Goal: Information Seeking & Learning: Learn about a topic

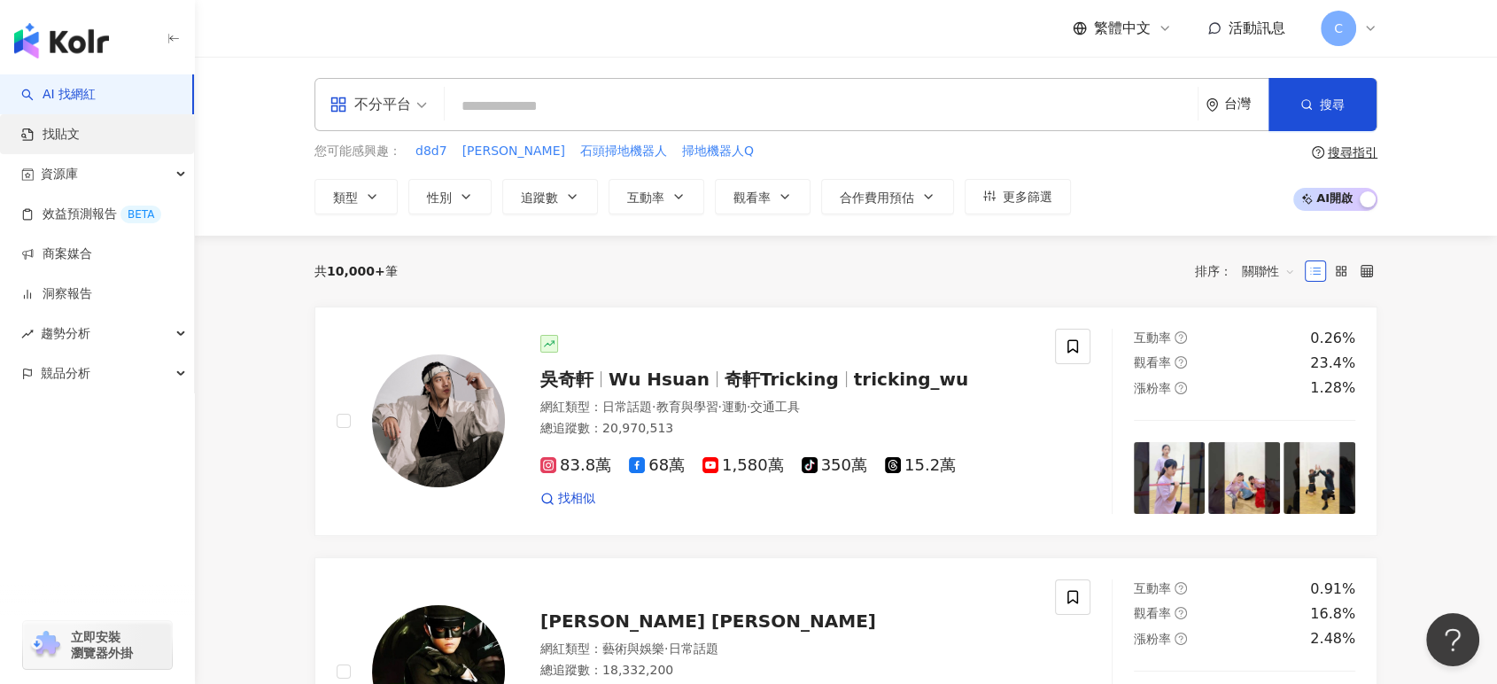
click at [80, 140] on link "找貼文" at bounding box center [50, 135] width 58 height 18
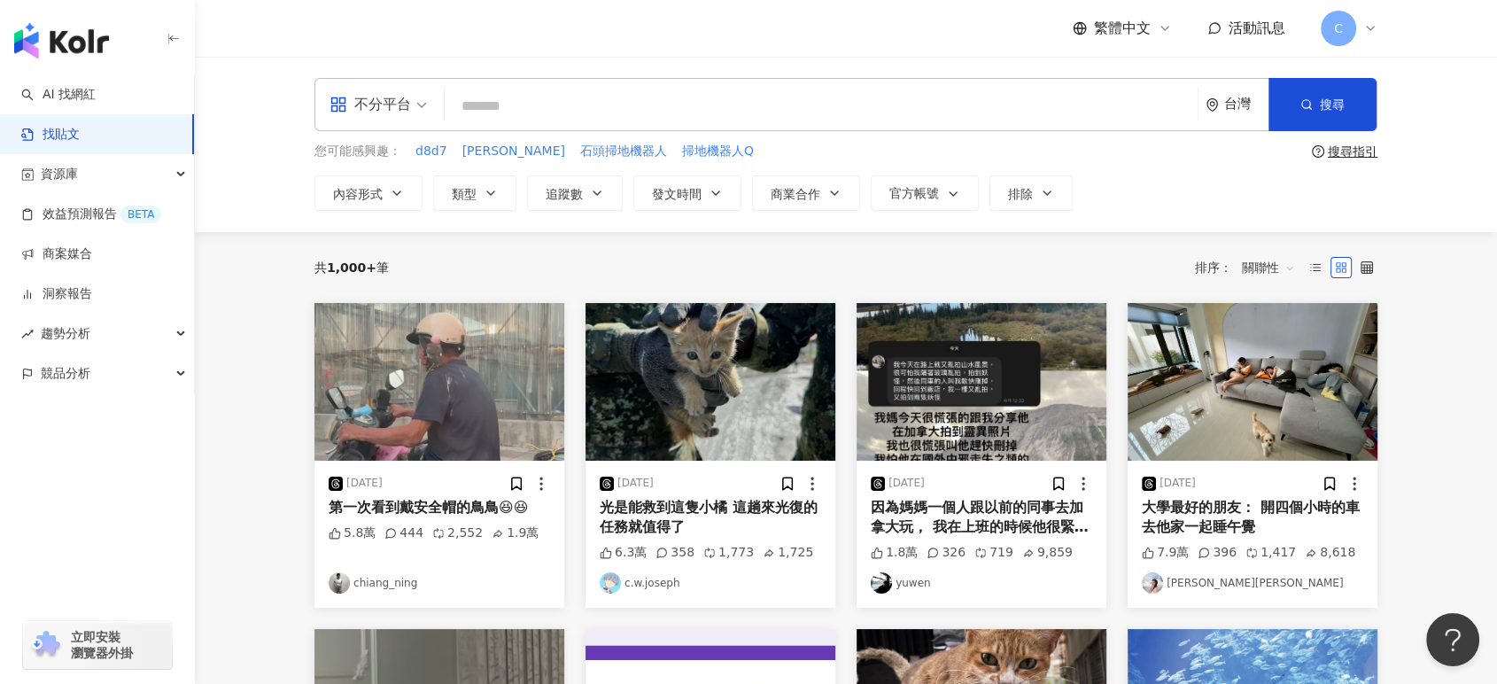
click at [651, 104] on input "search" at bounding box center [821, 106] width 739 height 38
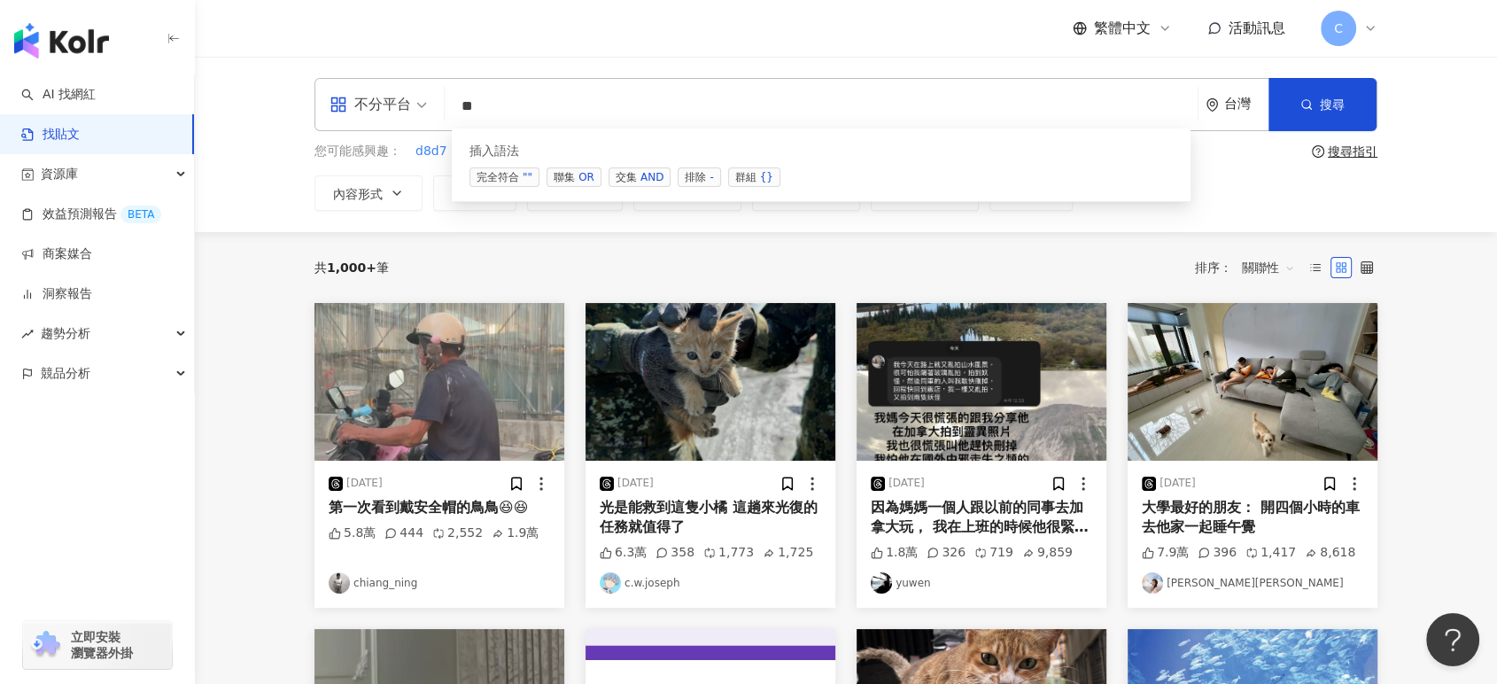
type input "*"
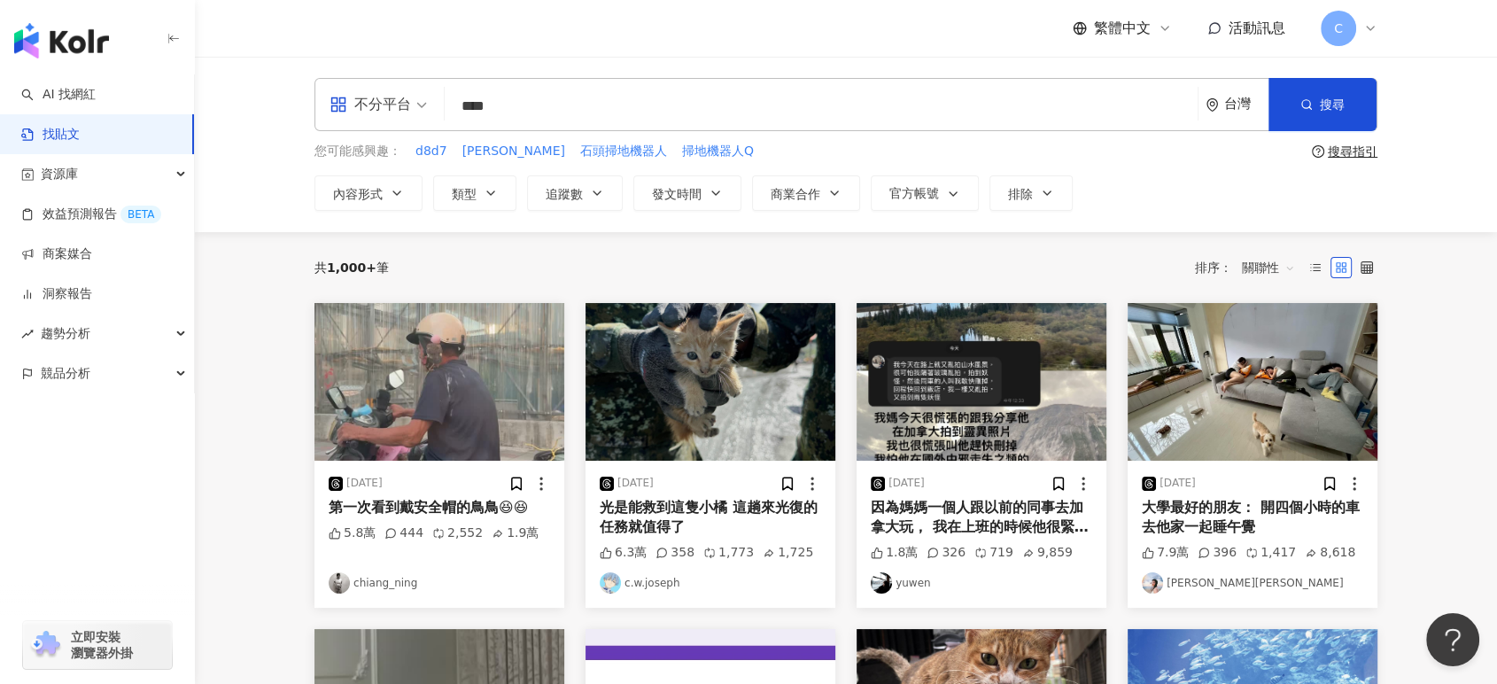
type input "****"
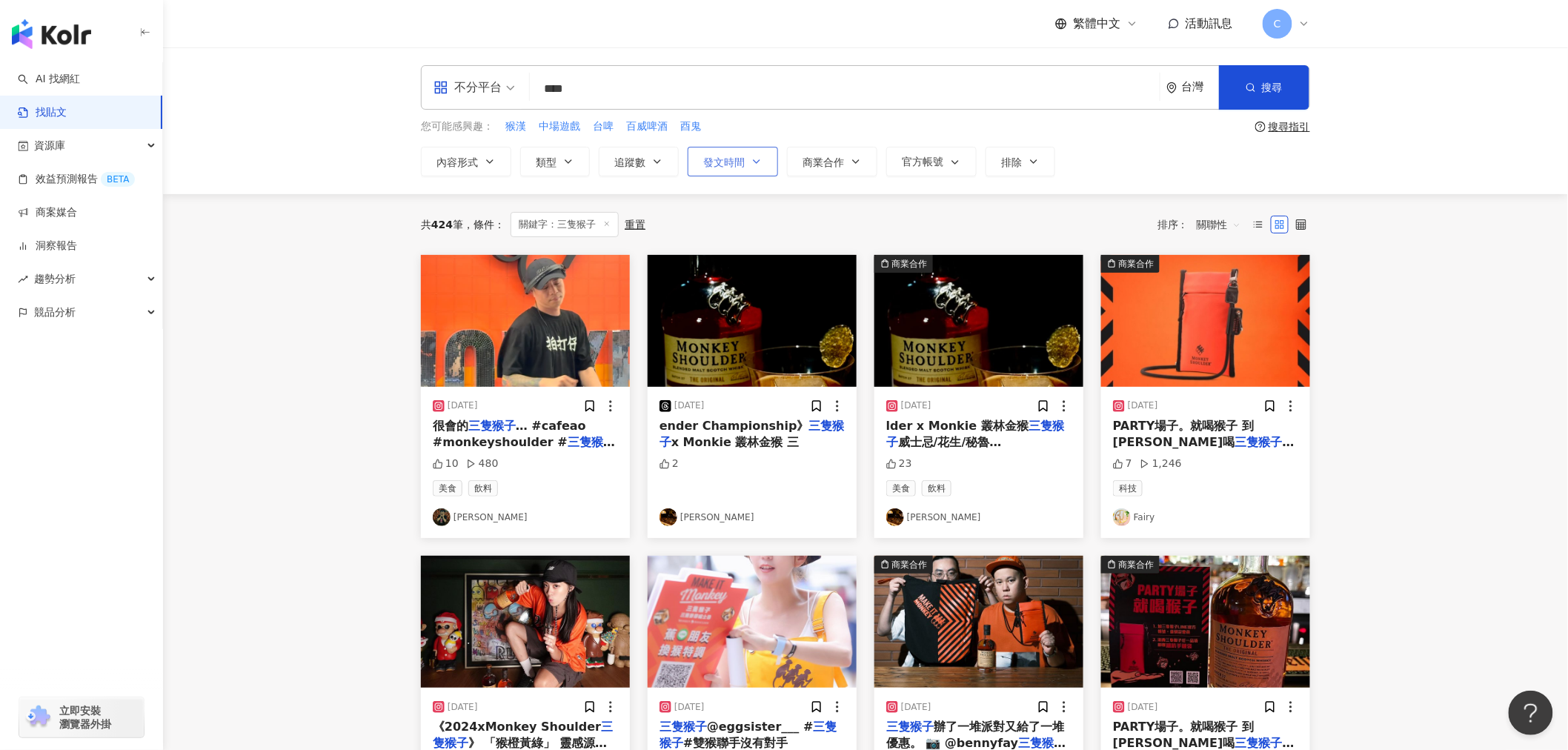
click at [722, 165] on span "發文時間" at bounding box center [724, 162] width 42 height 12
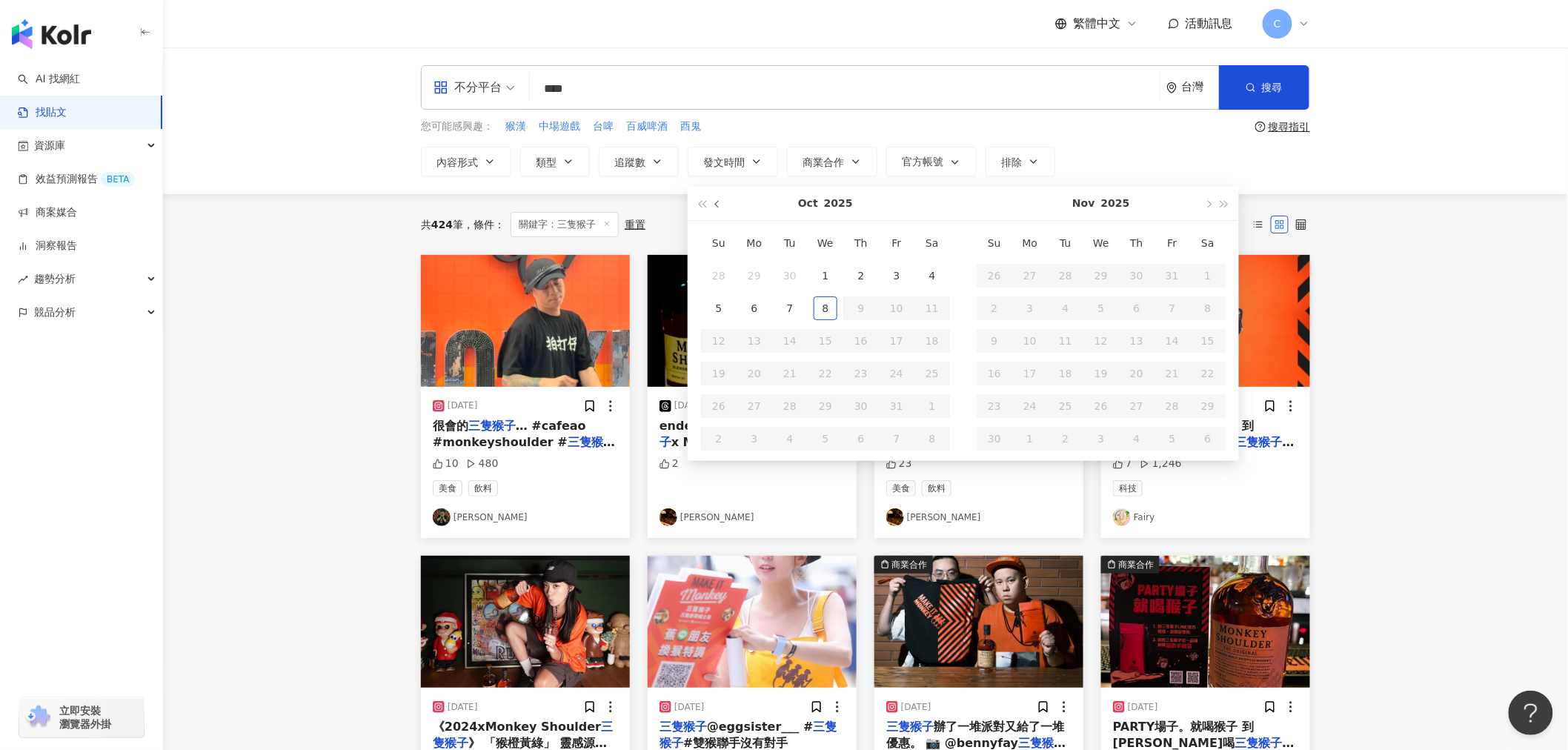
click at [714, 207] on button "button" at bounding box center [718, 203] width 16 height 33
type input "**********"
click at [757, 269] on div "1" at bounding box center [754, 275] width 23 height 23
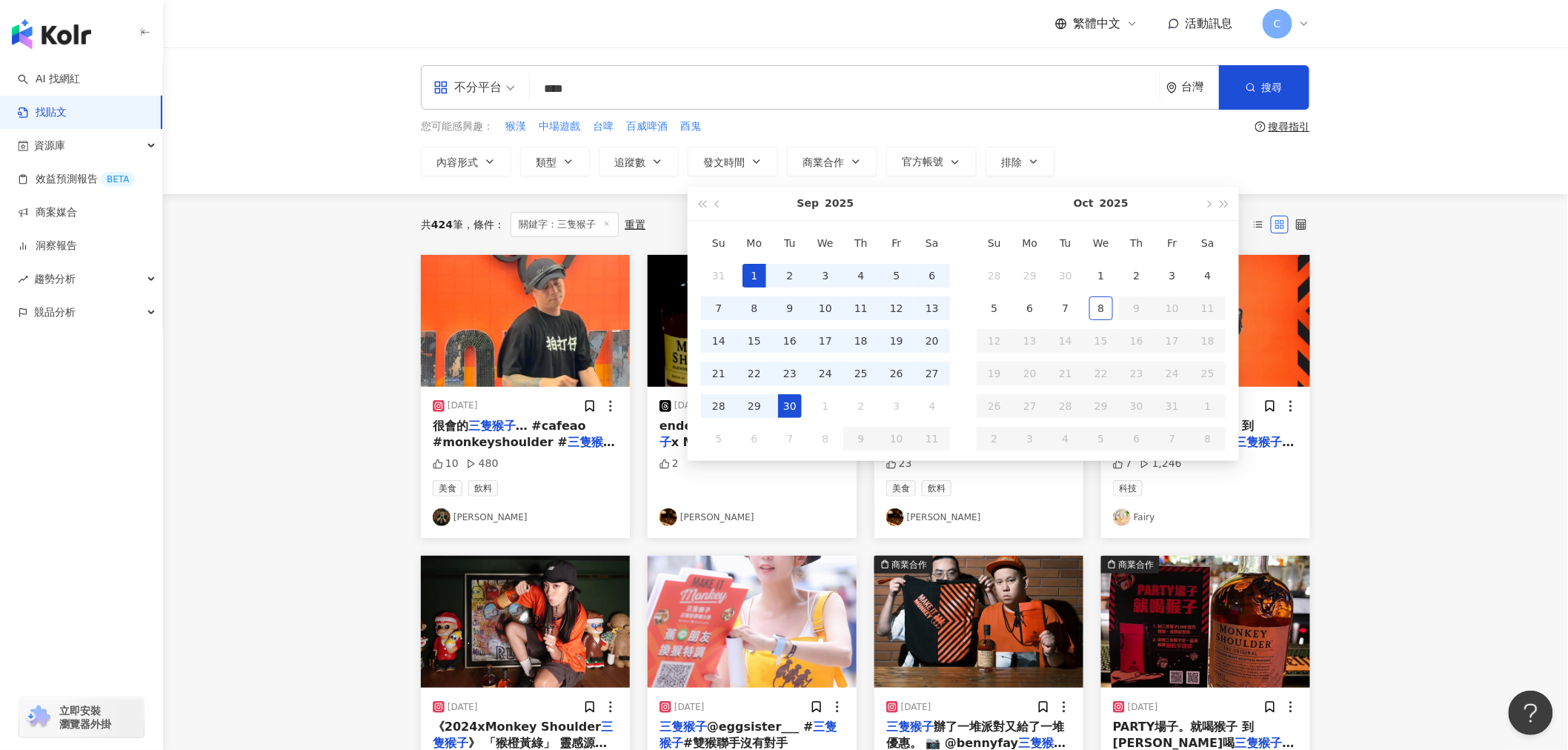
click at [793, 406] on div "30" at bounding box center [789, 406] width 23 height 23
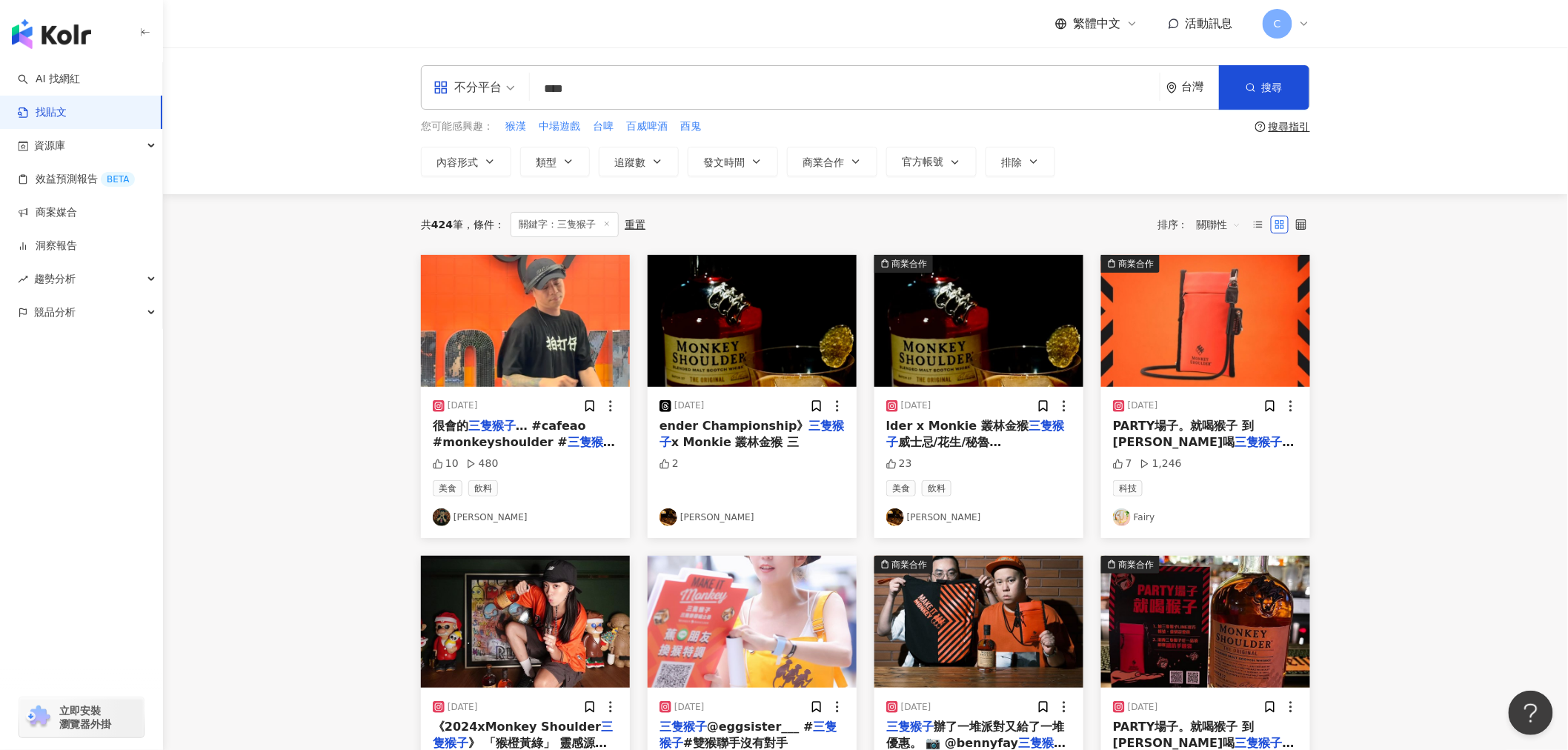
type input "**********"
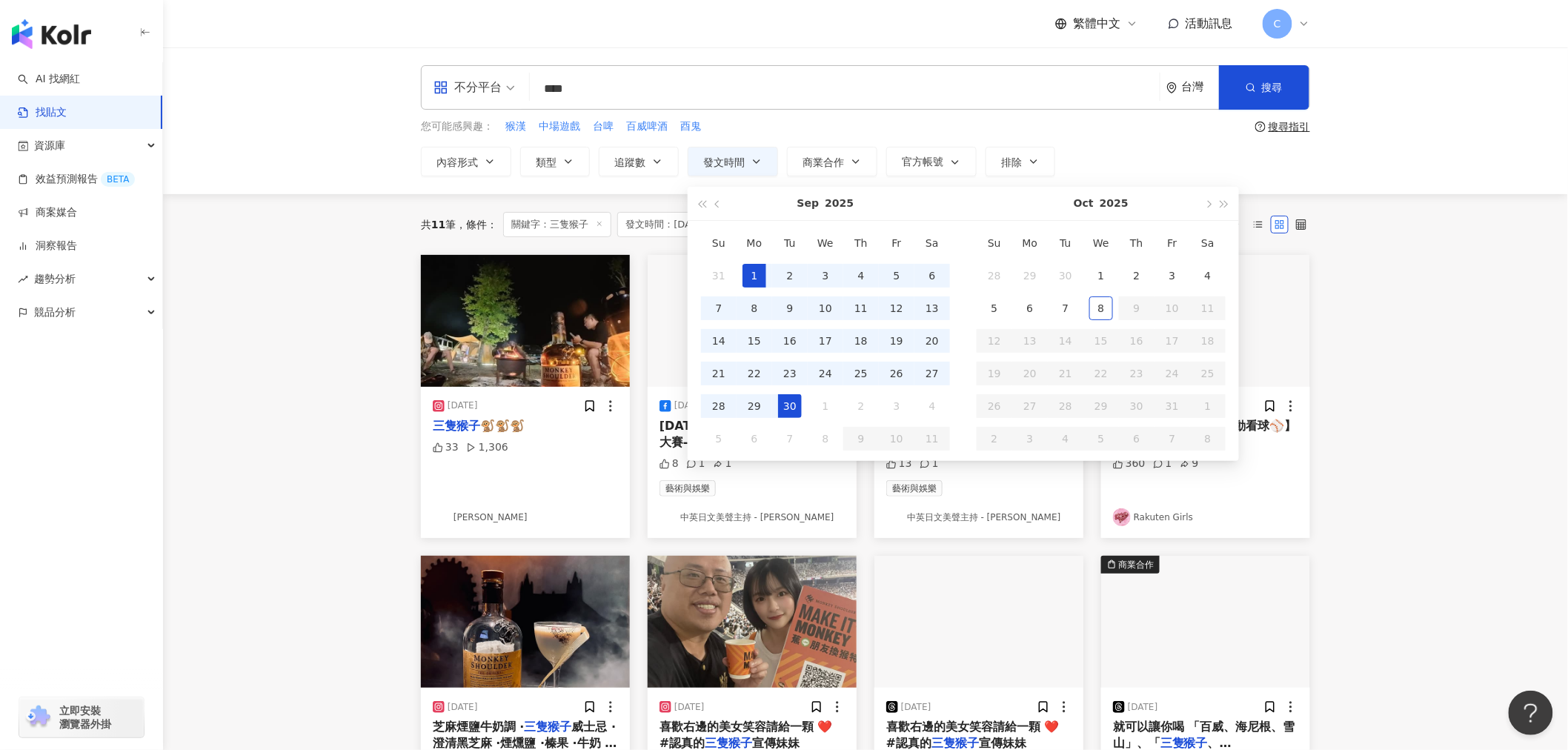
type input "**********"
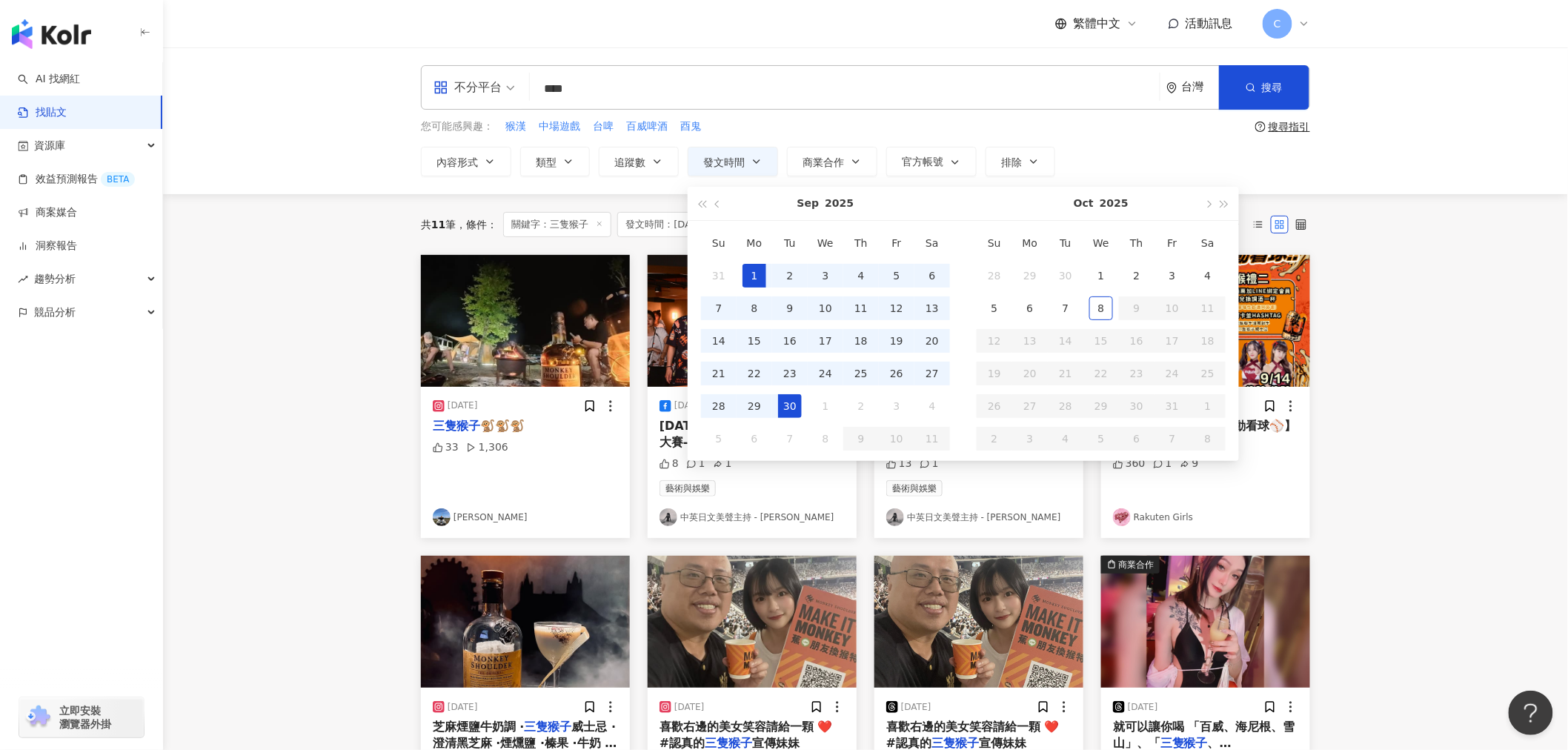
click at [1251, 225] on main "**********" at bounding box center [866, 657] width 1405 height 1219
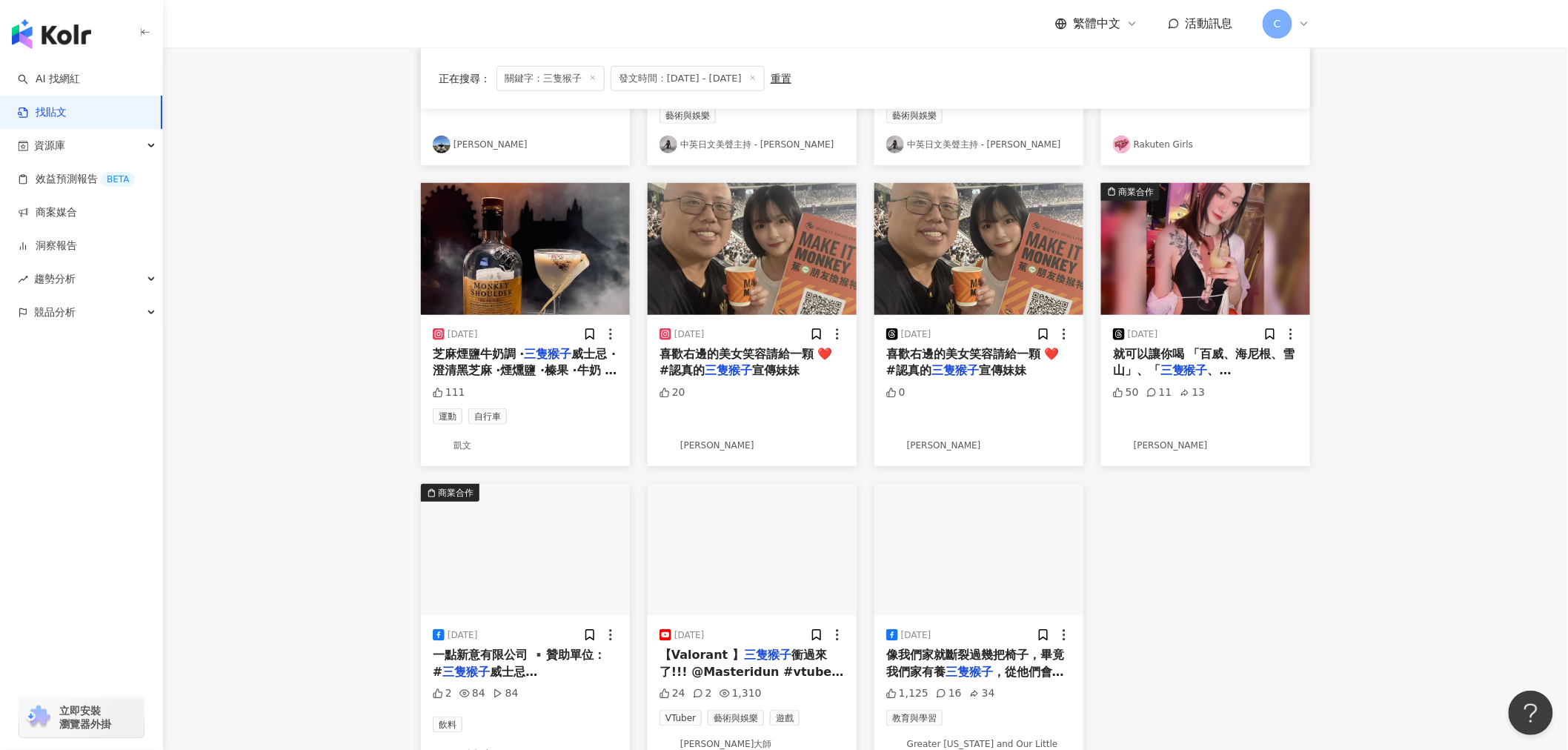
scroll to position [411, 0]
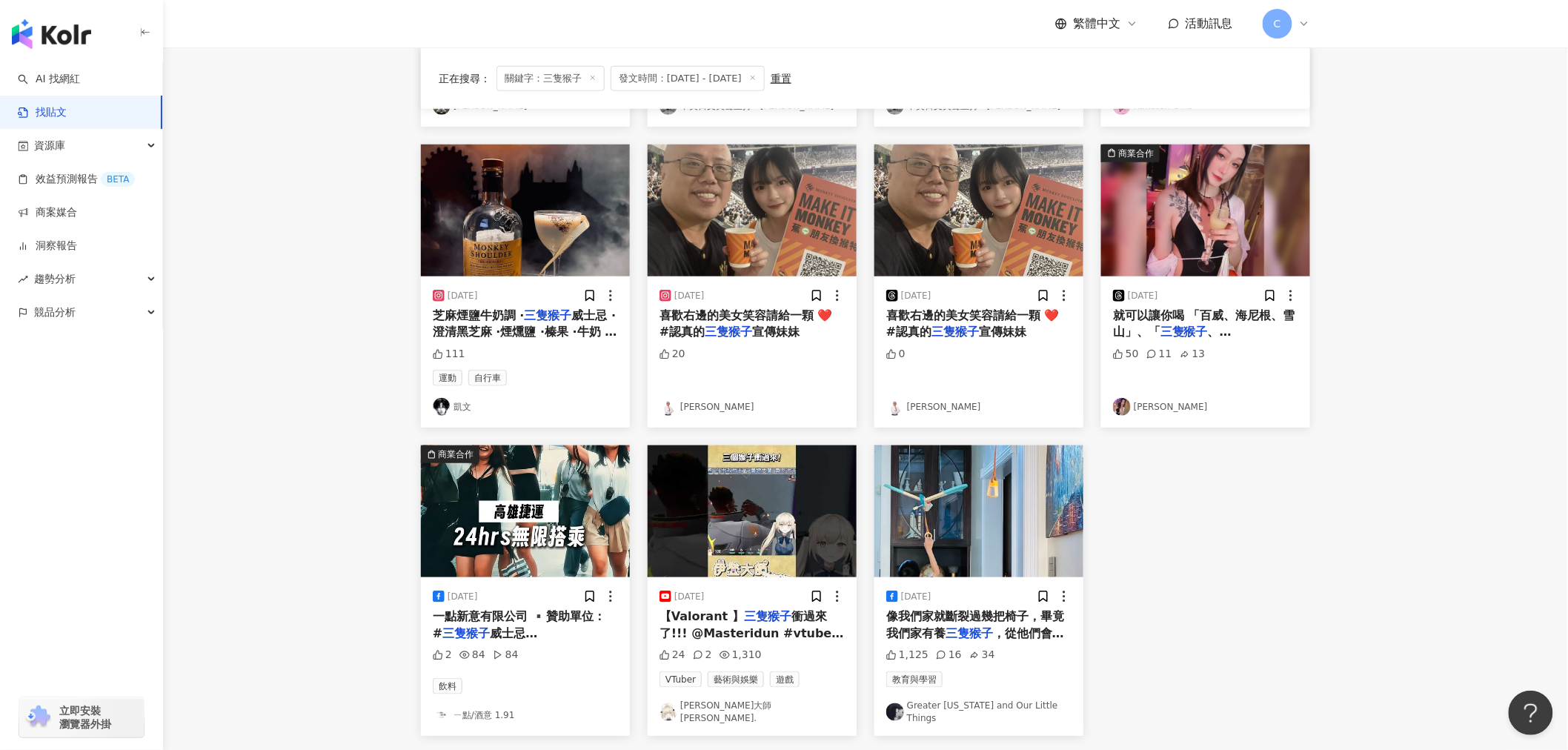
click at [517, 571] on span "威士忌 #MonkeyShou" at bounding box center [484, 641] width 105 height 30
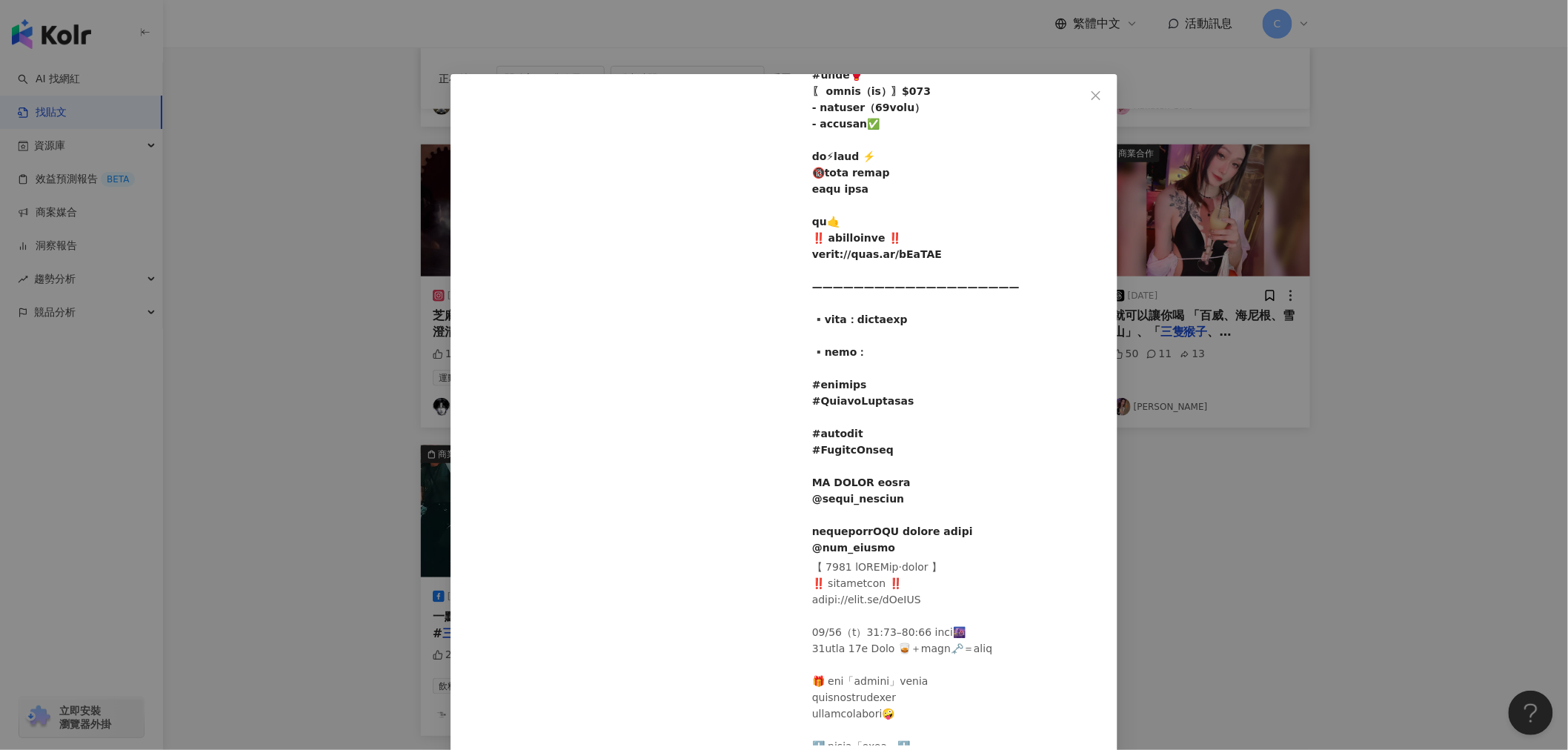
scroll to position [55, 0]
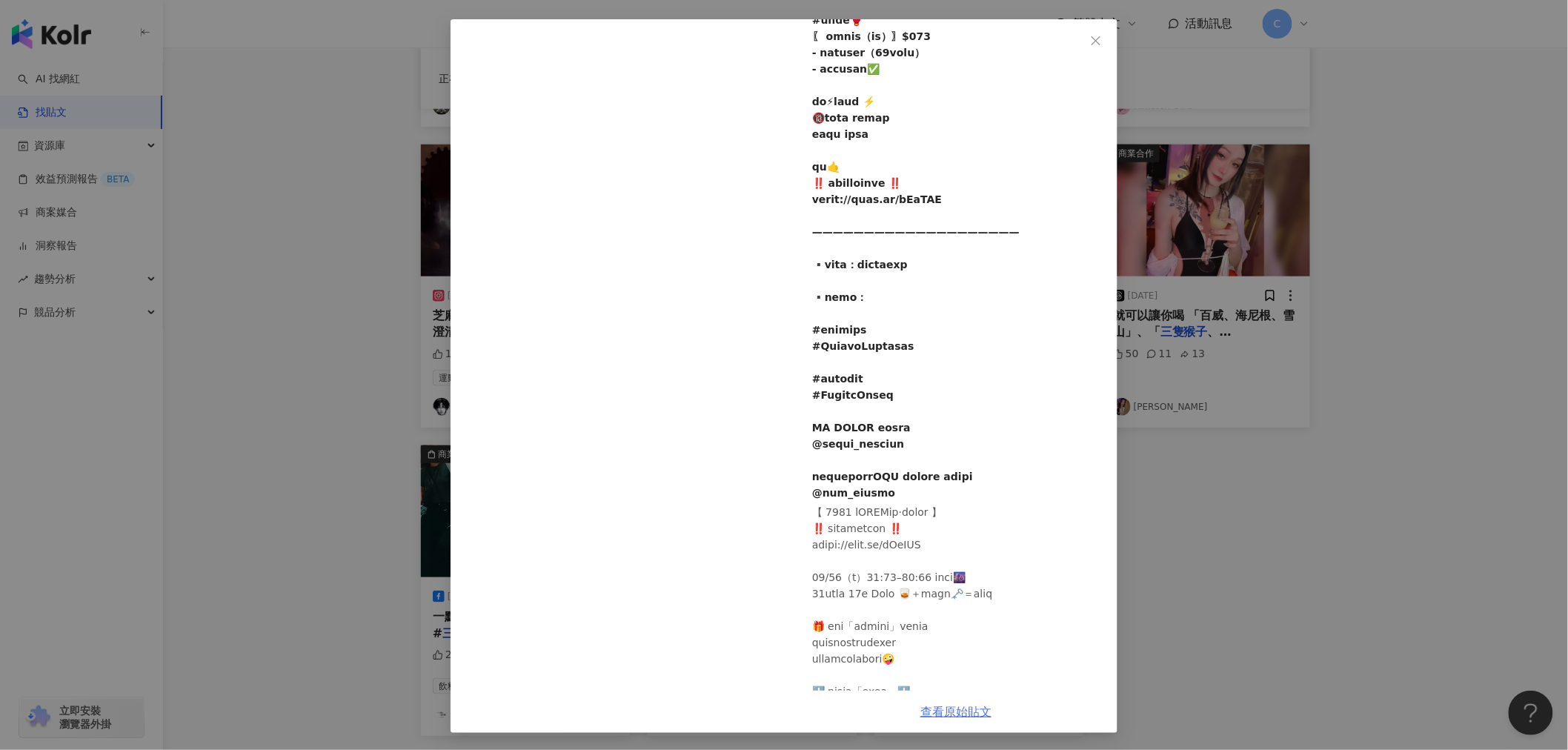
click at [947, 571] on link "查看原始貼文" at bounding box center [955, 712] width 71 height 14
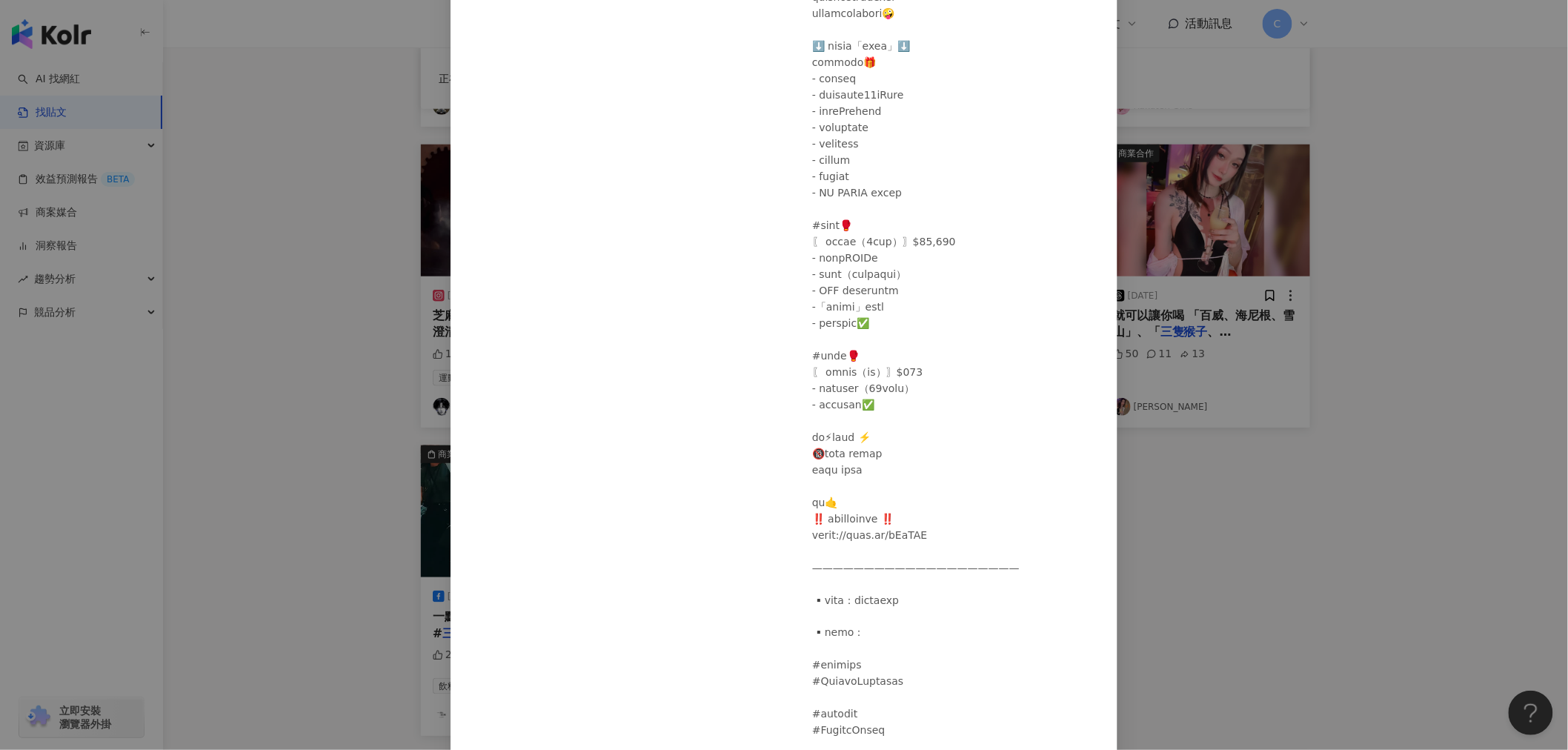
scroll to position [712, 0]
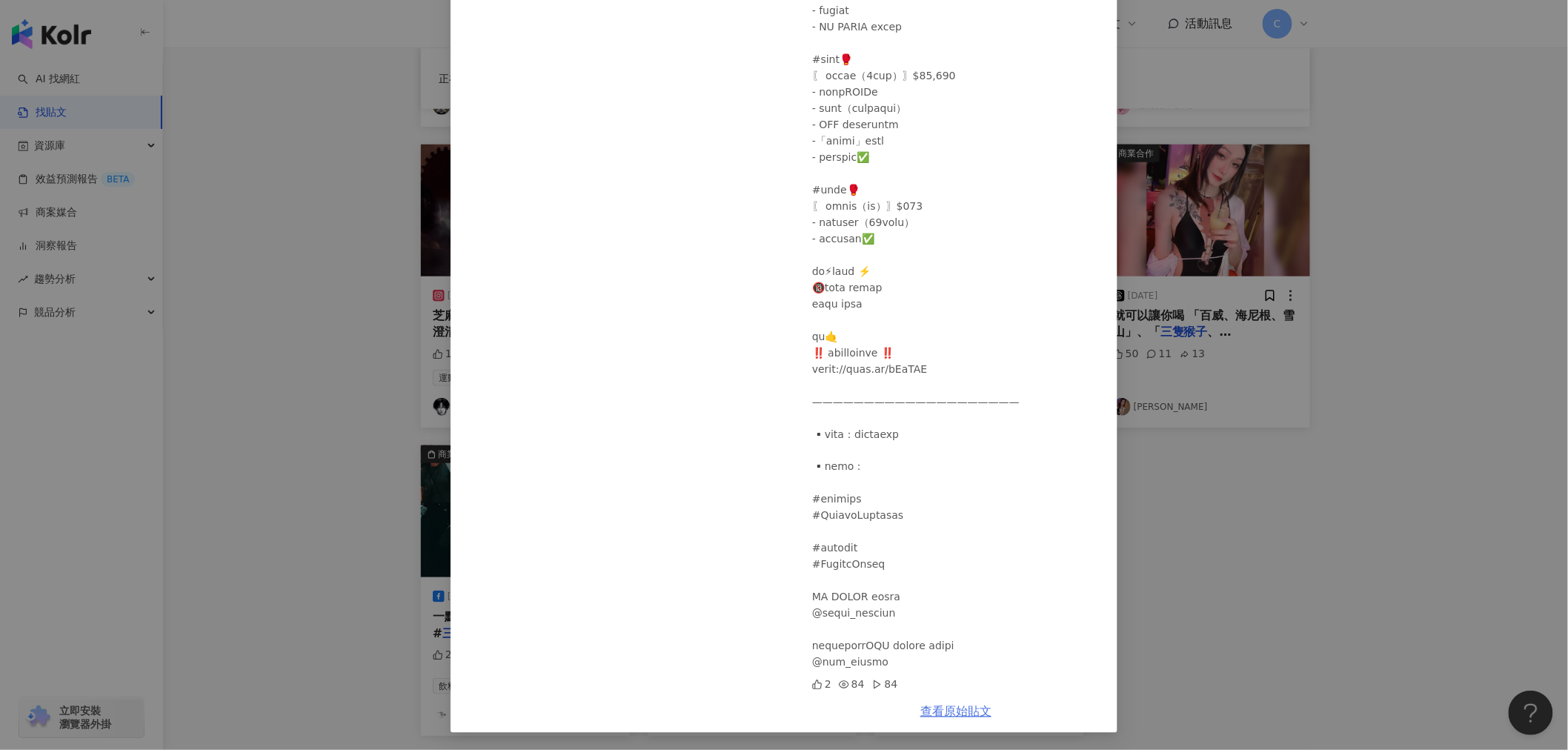
click at [945, 571] on link "查看原始貼文" at bounding box center [955, 712] width 71 height 14
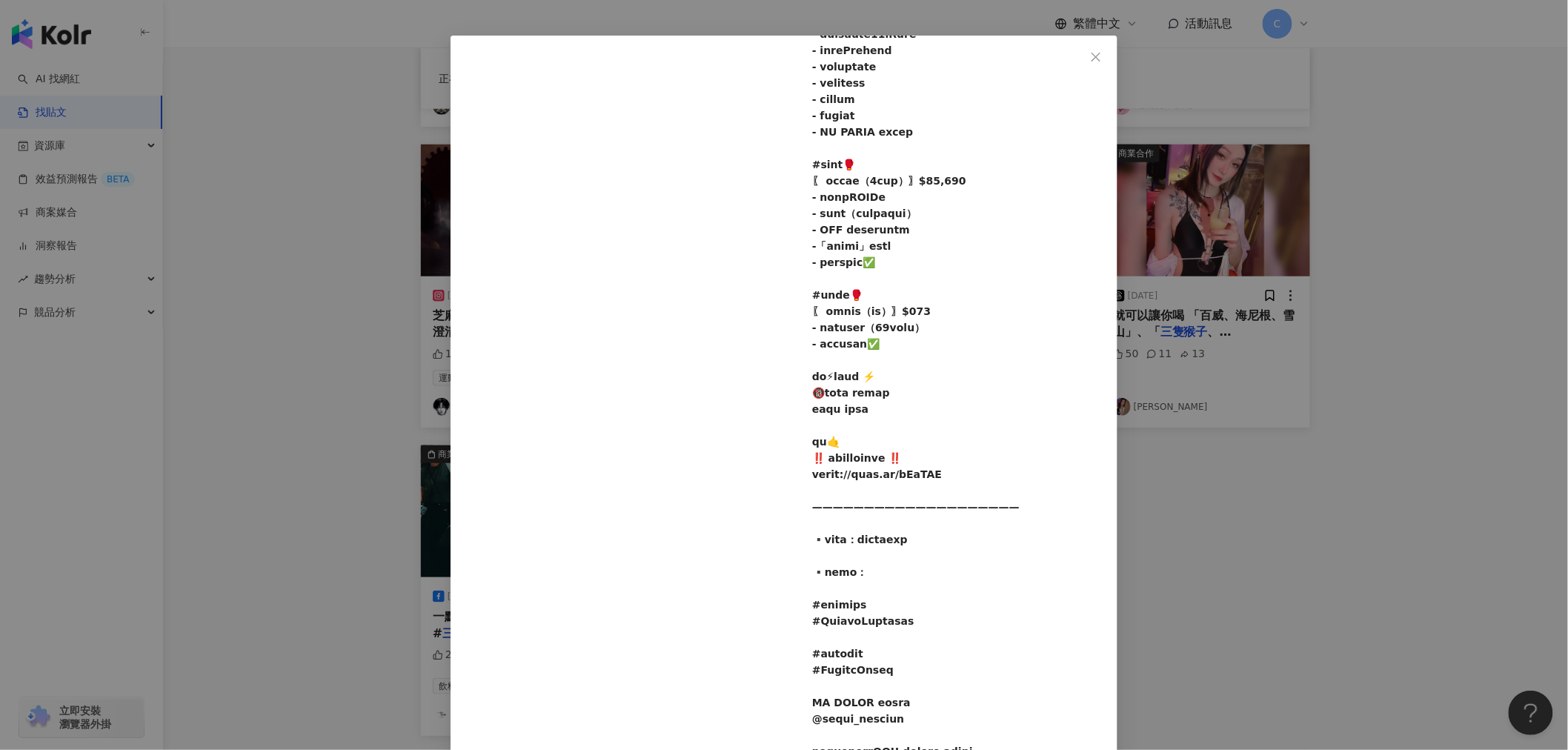
scroll to position [0, 0]
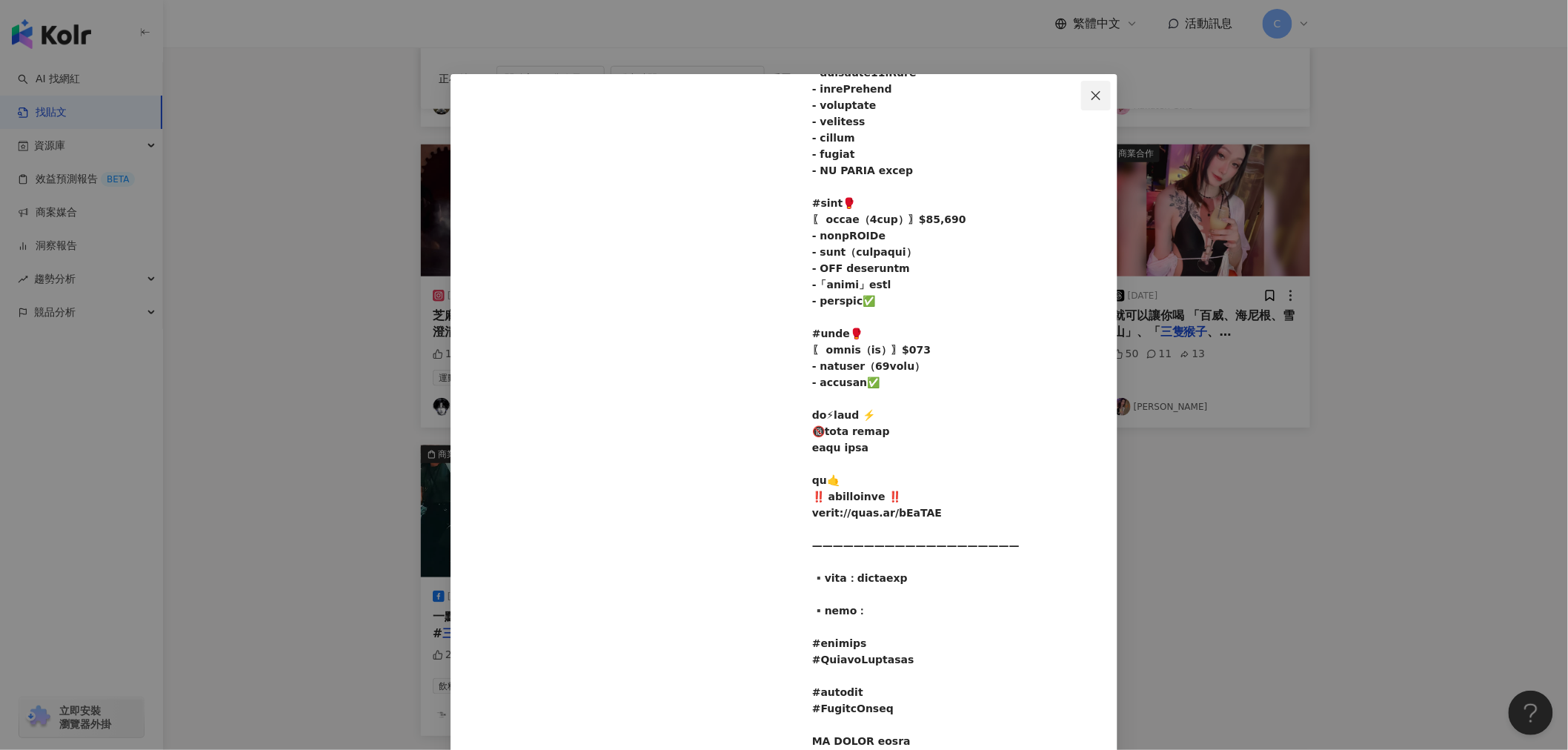
click at [1093, 91] on icon "close" at bounding box center [1096, 95] width 12 height 12
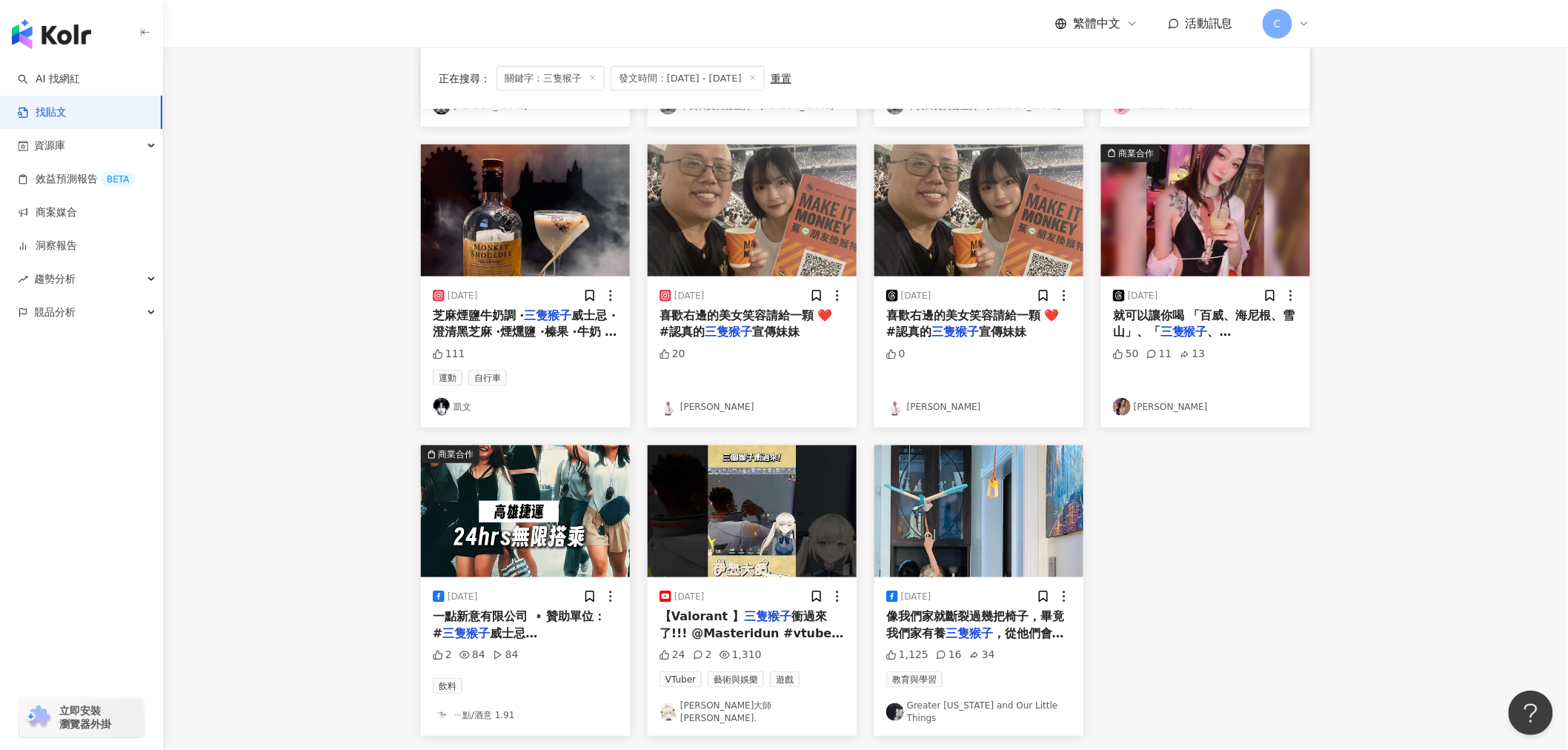
click at [1218, 330] on span "、[PERSON_NAME]本」 「300$所有現調調" at bounding box center [1180, 348] width 134 height 48
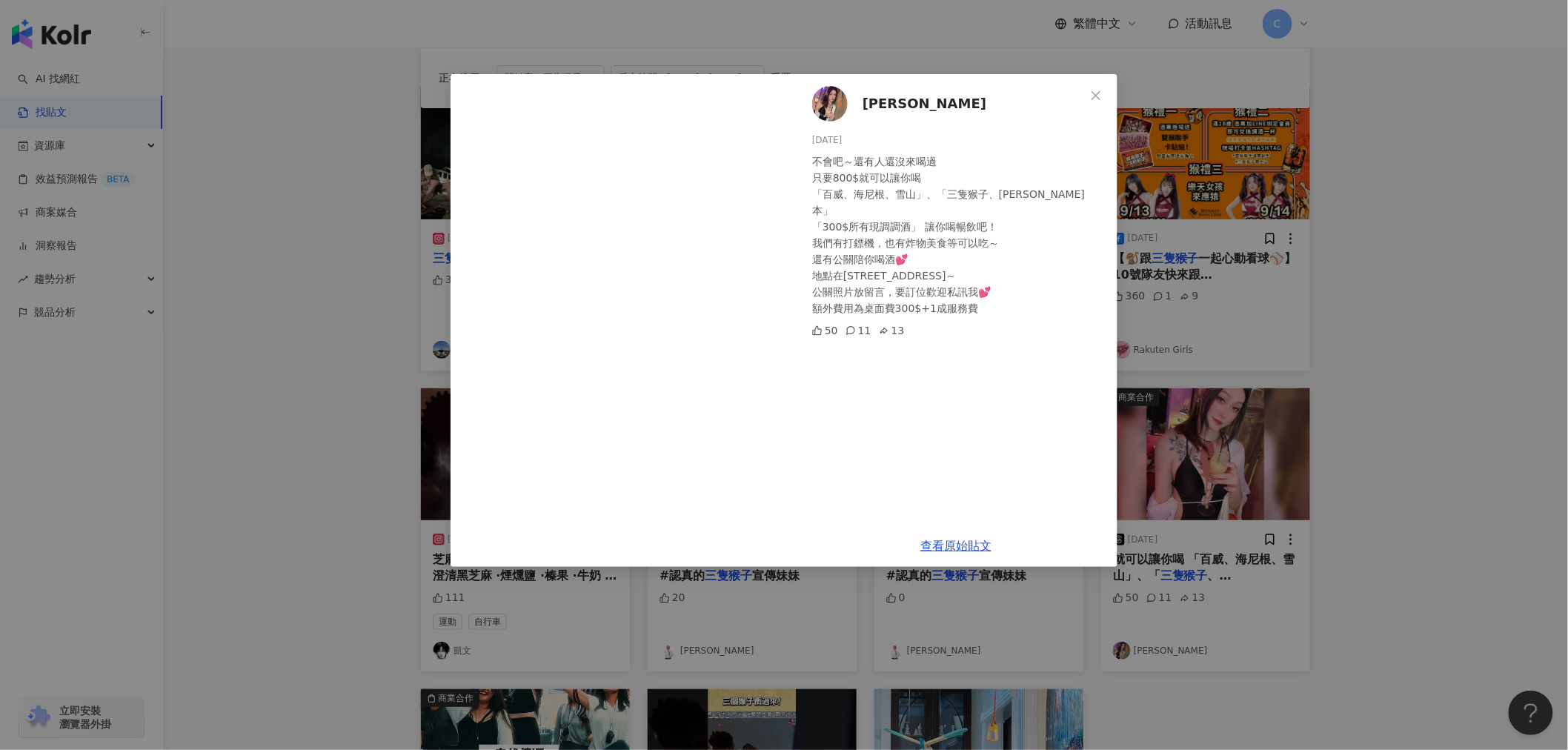
scroll to position [165, 0]
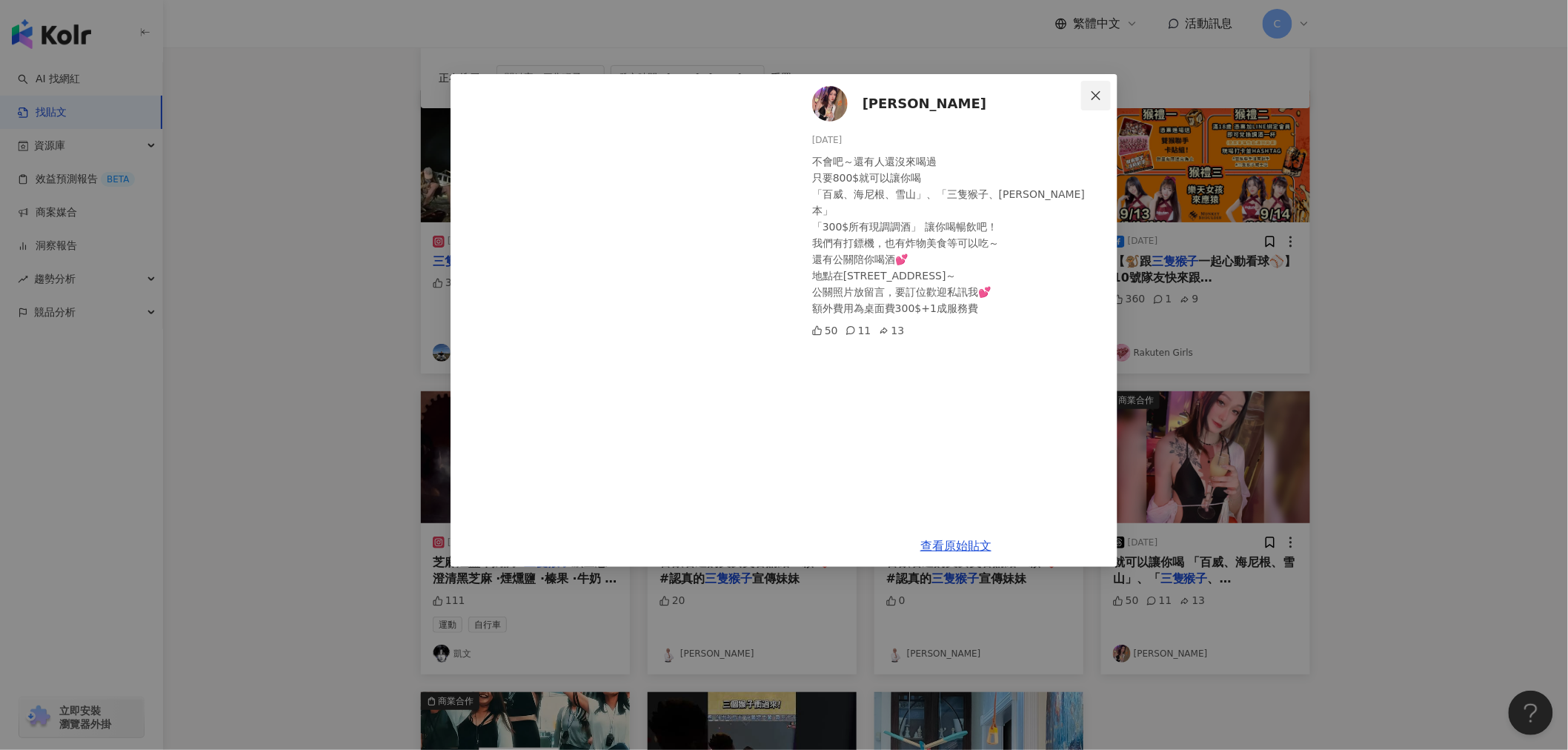
click at [1099, 96] on icon "close" at bounding box center [1096, 95] width 12 height 12
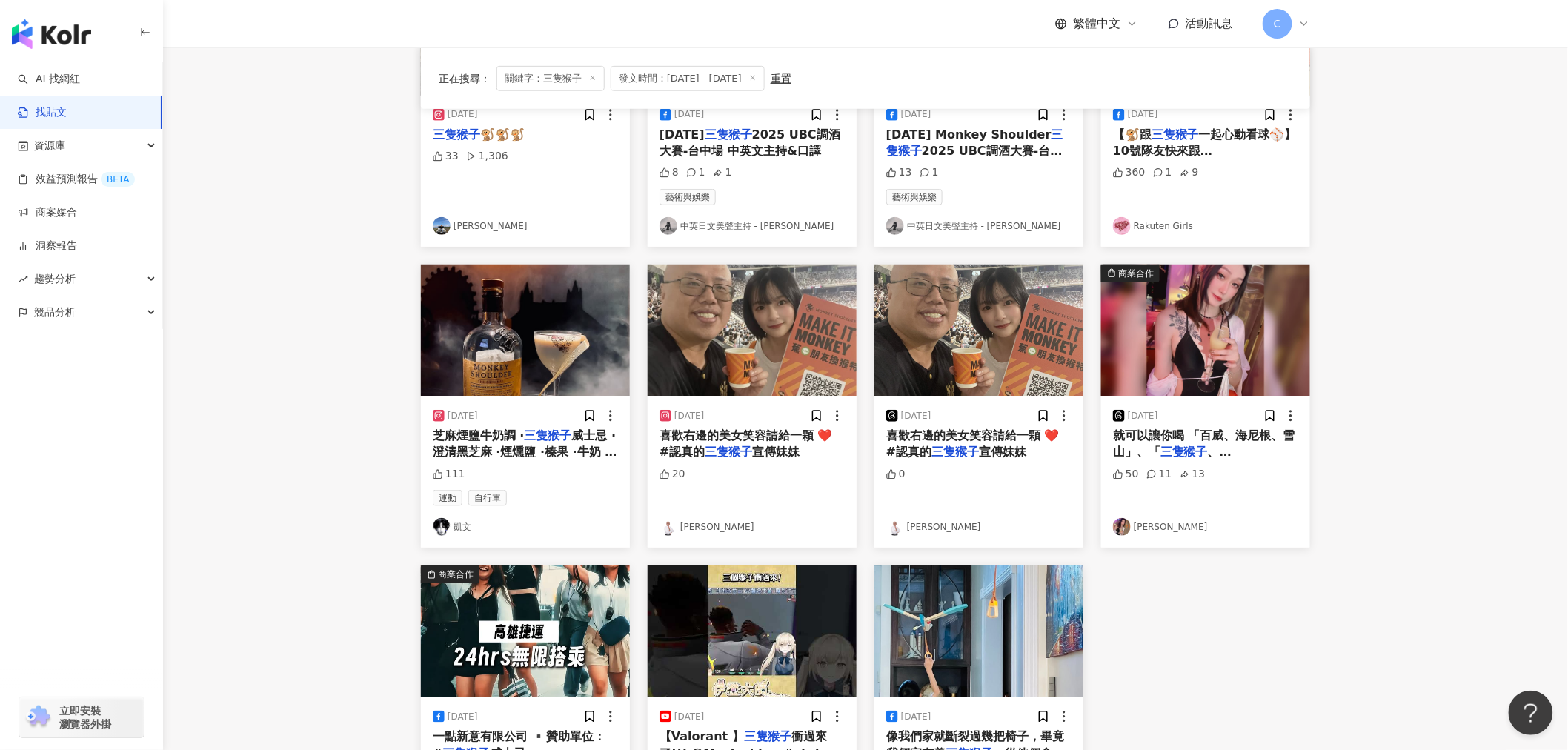
scroll to position [329, 0]
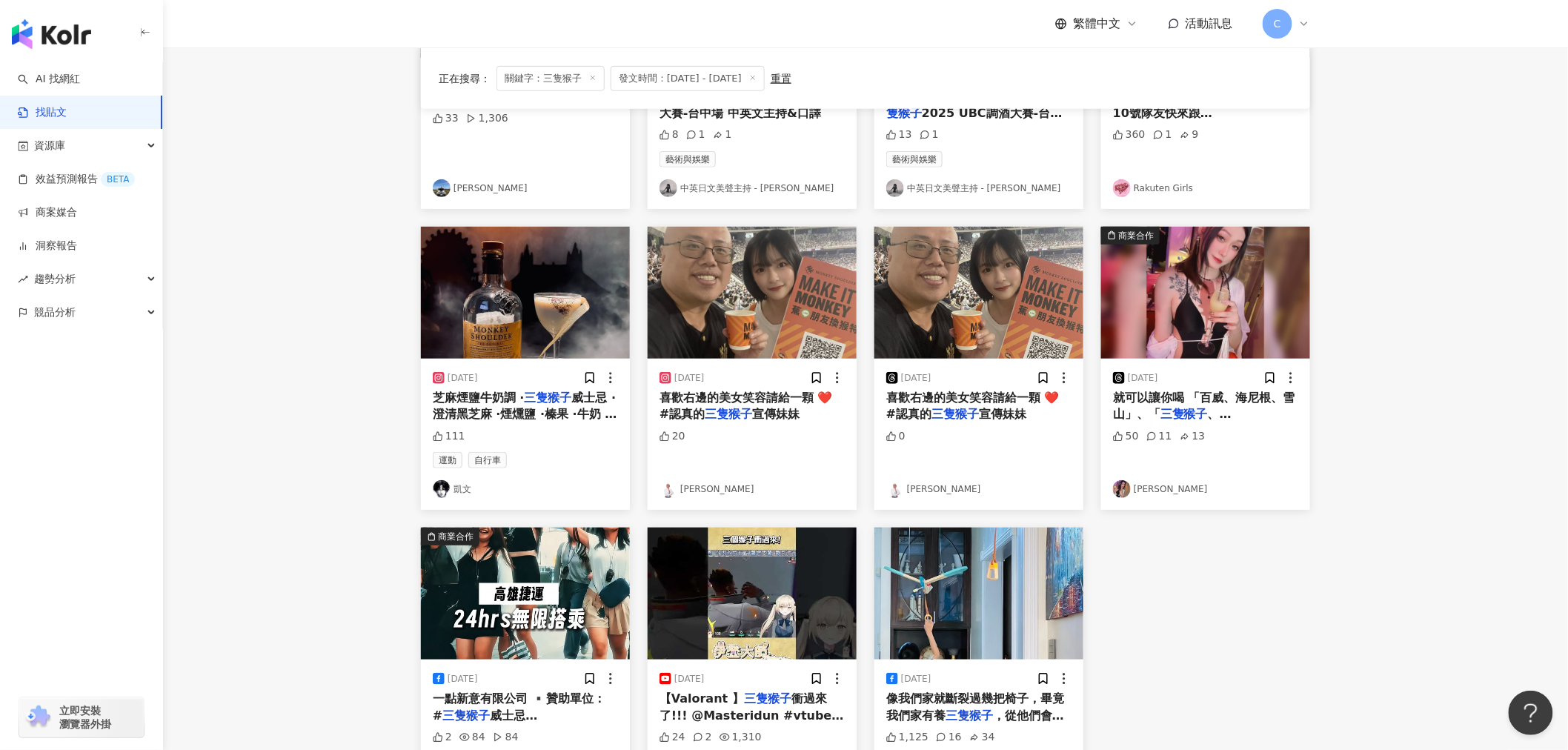
click at [544, 413] on span "威士忌 ·澄清黑芝麻 ·煙燻鹽 ·榛果 ·牛奶 靈感來自日本的芝麻牛奶甜點，將黑芝麻威士忌澄清後，保留香濃卻不失清爽的層次。杯口灑上芝麻粉，第一口便是香氣的開…" at bounding box center [524, 505] width 185 height 230
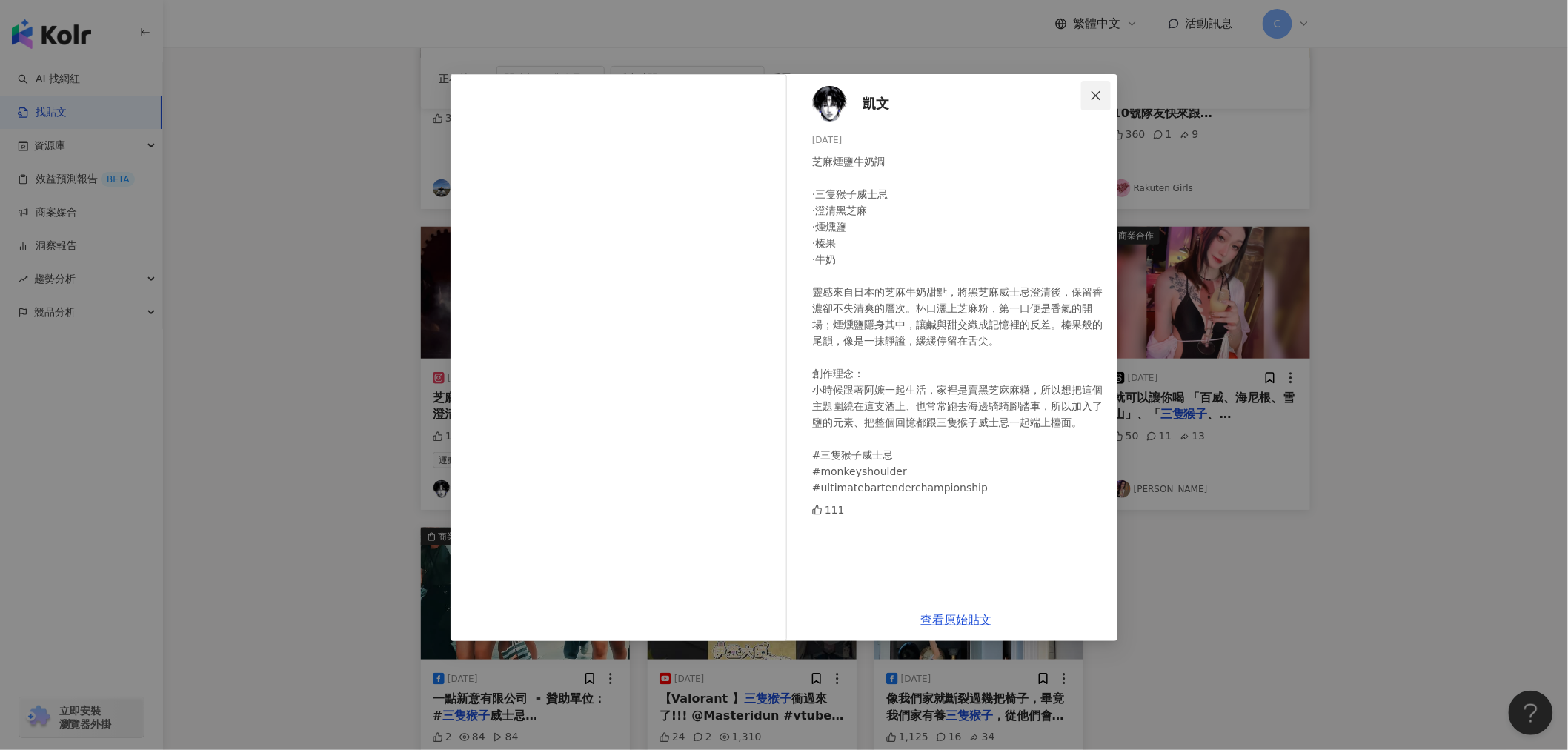
click at [1095, 94] on icon "close" at bounding box center [1096, 94] width 9 height 9
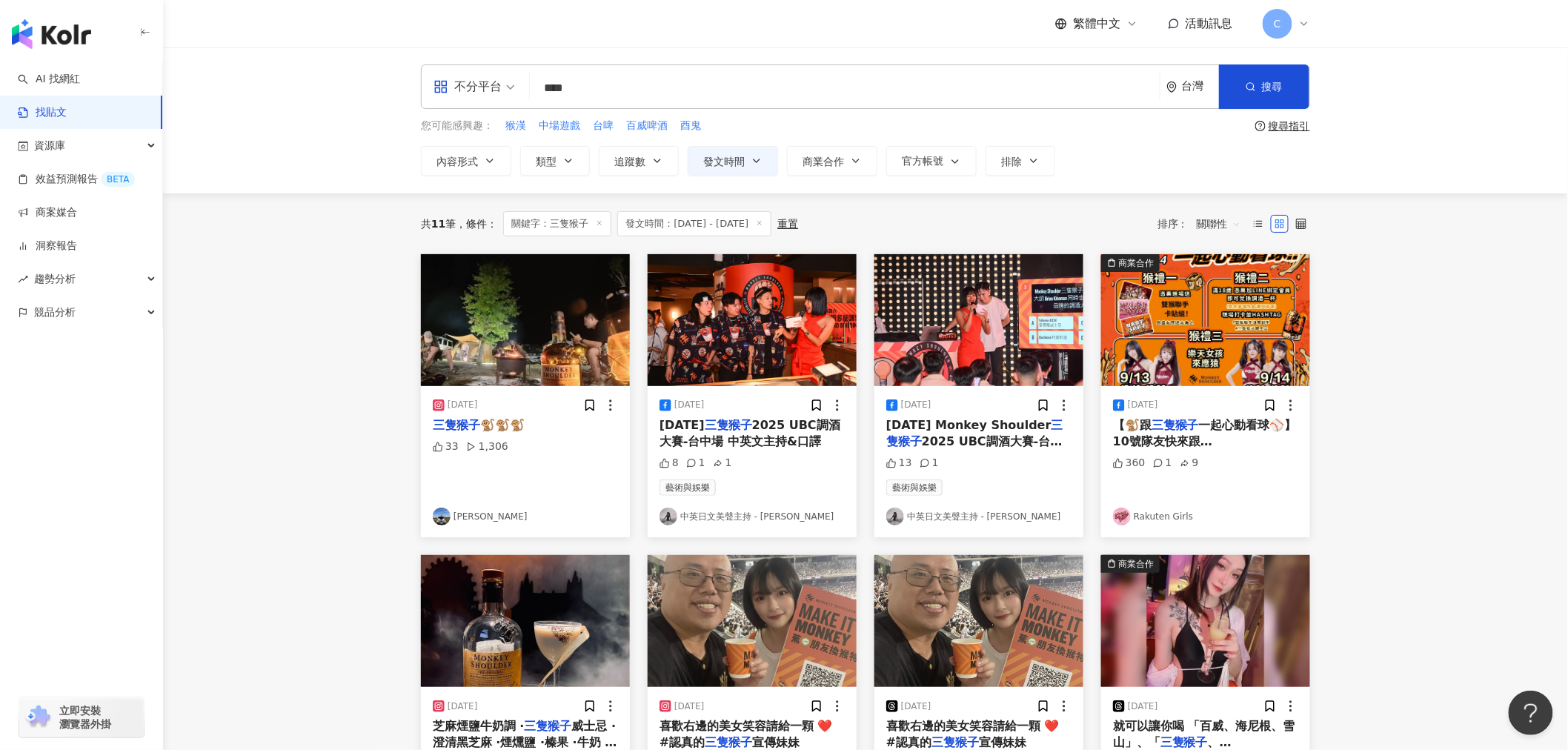
scroll to position [0, 0]
click at [990, 442] on span "2025 UBC調酒大賽-台北 中英文主持&口譯" at bounding box center [974, 450] width 176 height 30
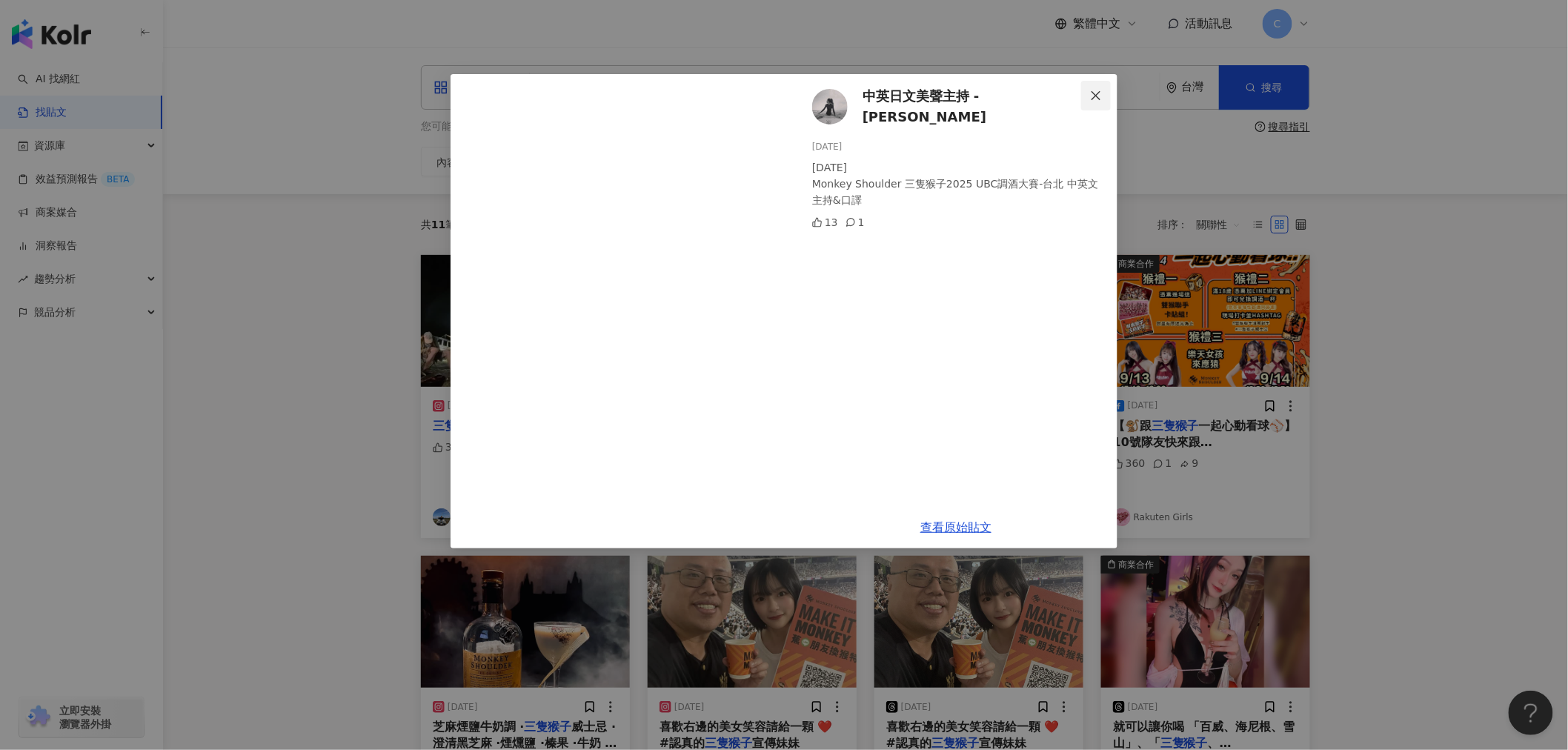
click at [1096, 96] on icon "close" at bounding box center [1096, 95] width 12 height 12
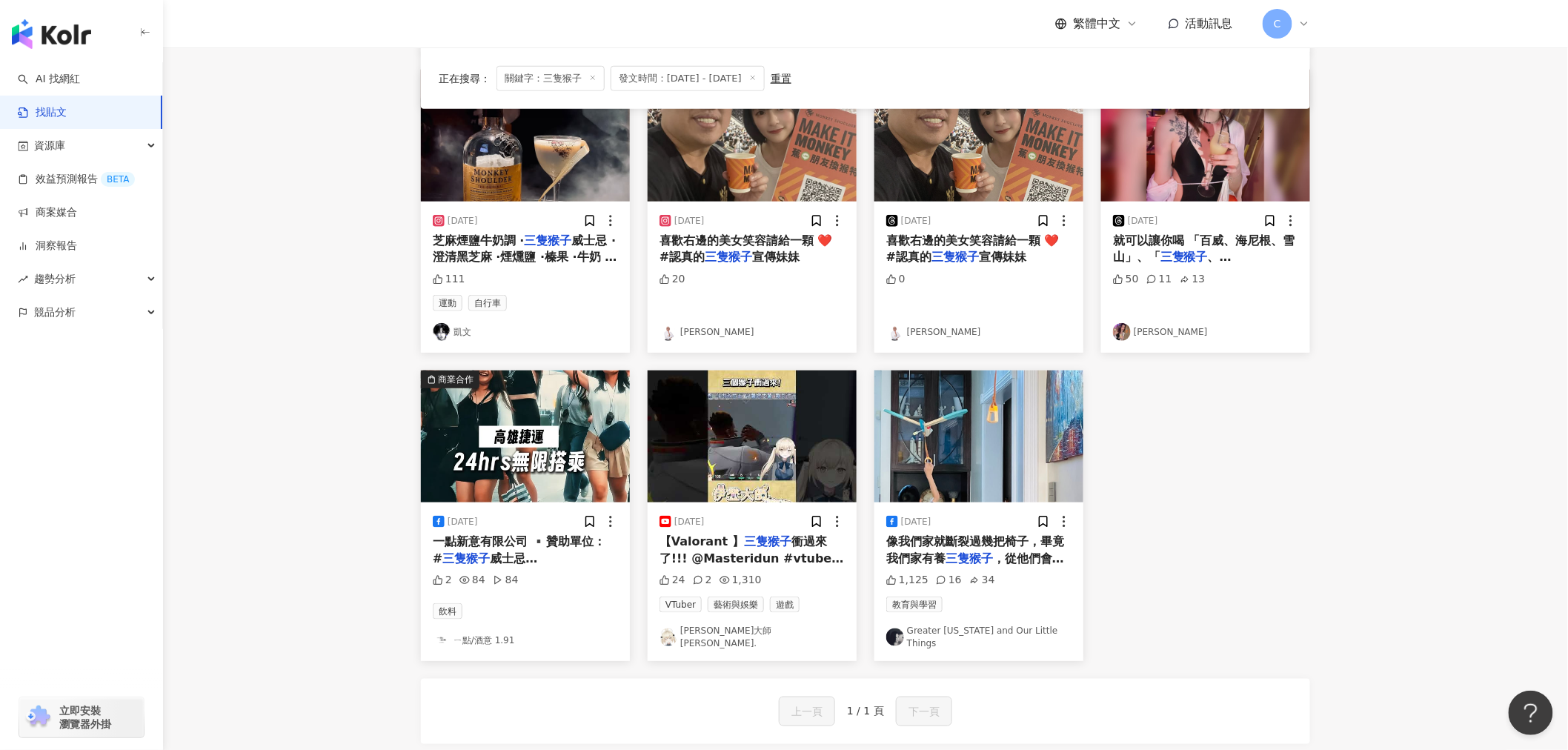
scroll to position [493, 0]
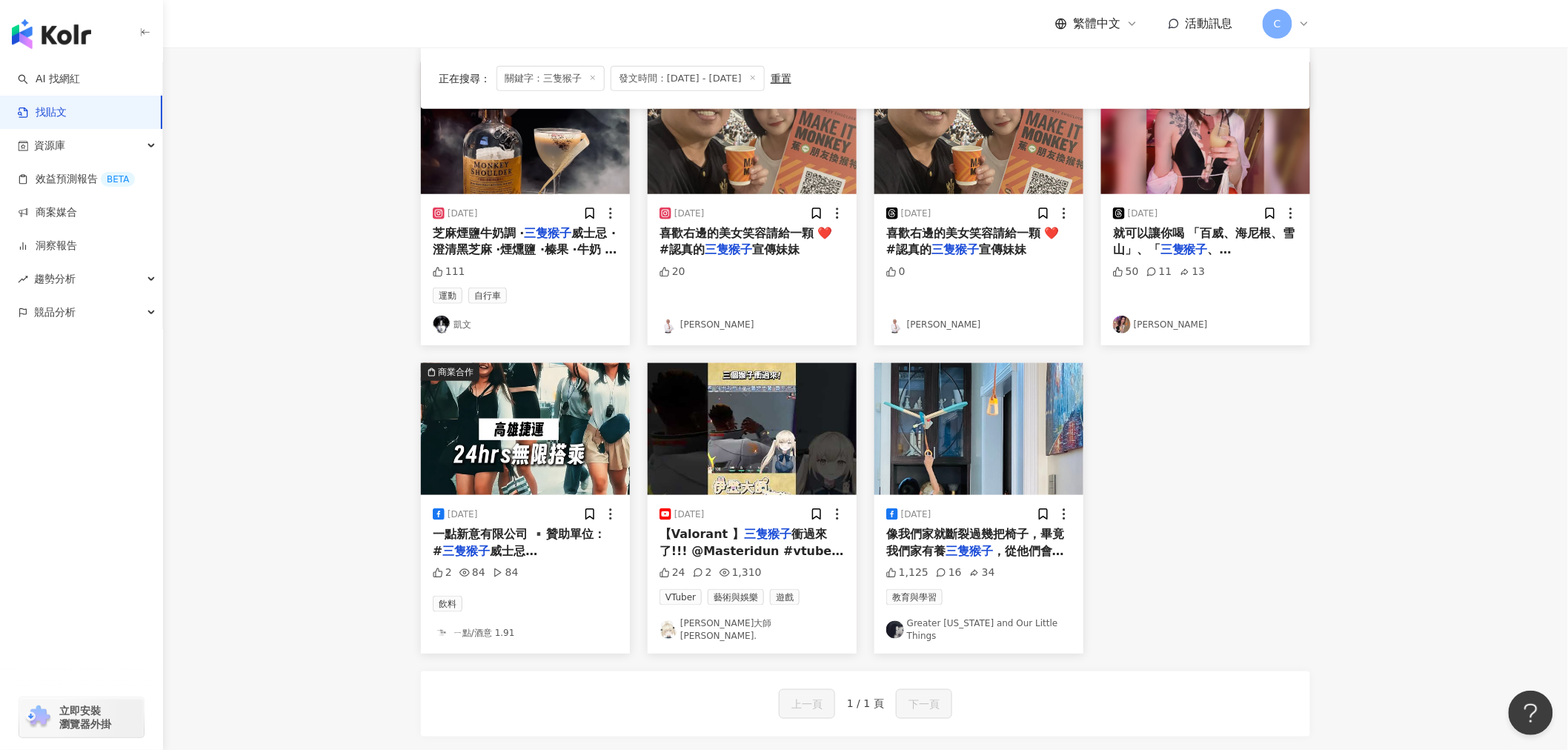
click at [537, 548] on span "威士忌 #MonkeyShou" at bounding box center [484, 559] width 105 height 30
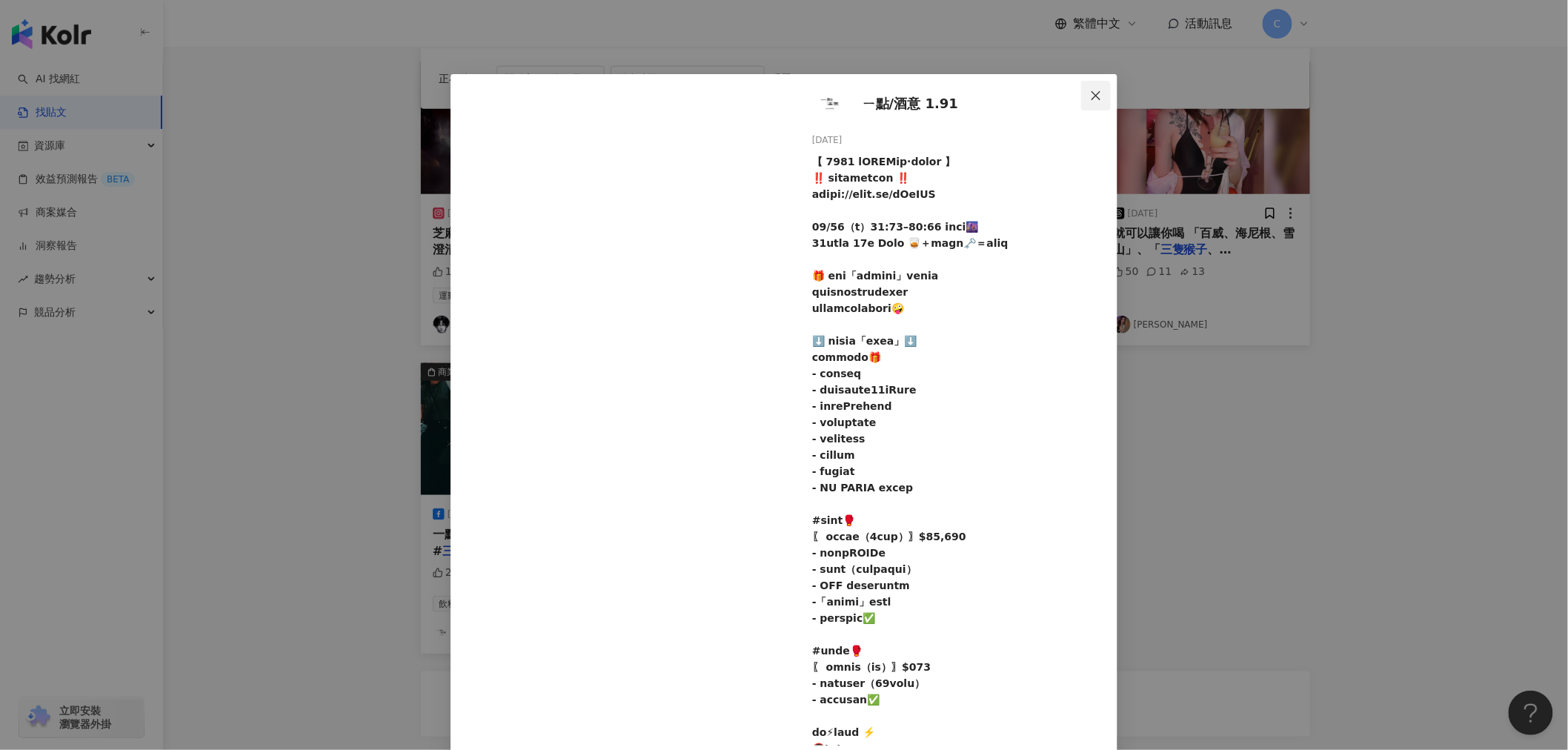
click at [1095, 99] on icon "close" at bounding box center [1096, 95] width 12 height 12
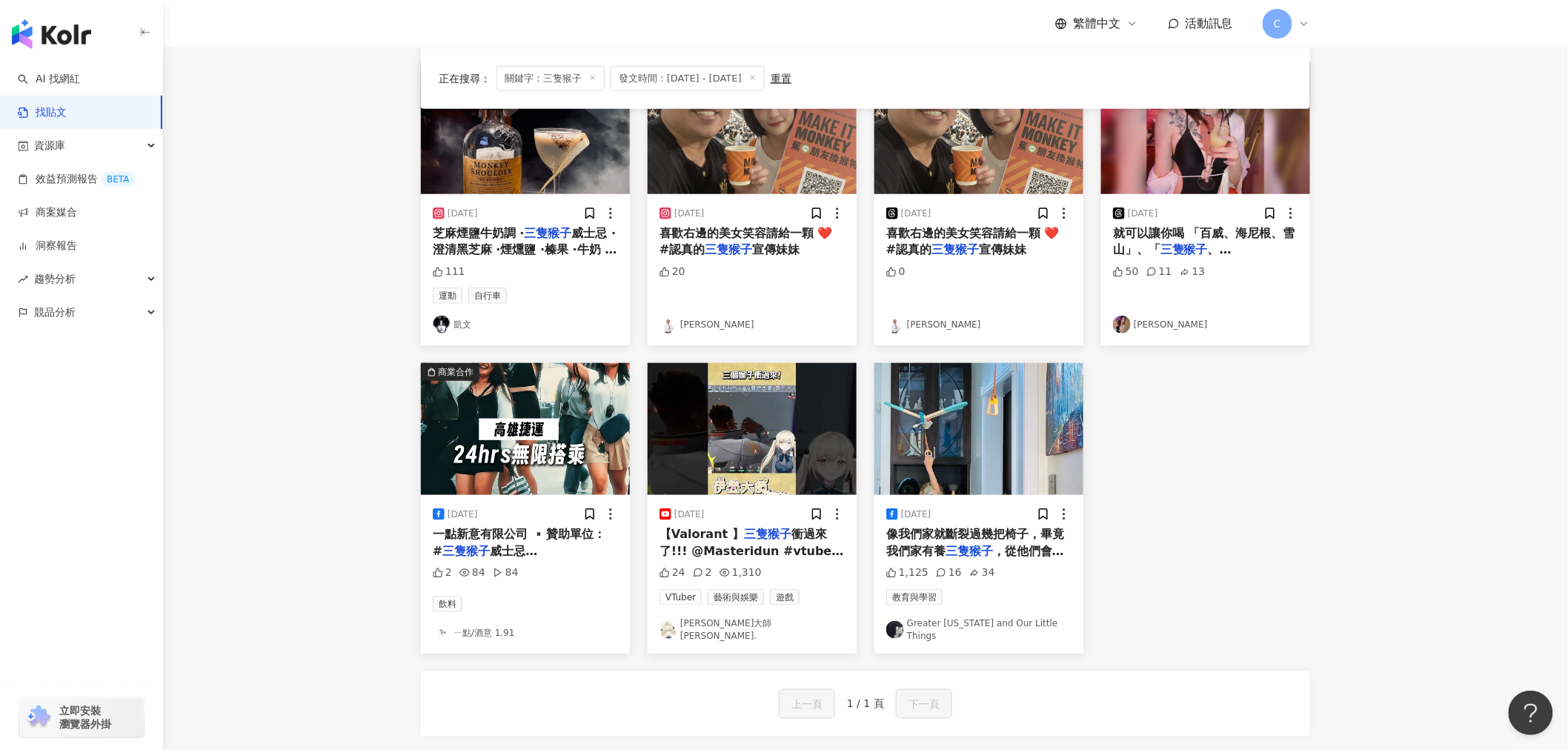
click at [529, 543] on span "威士忌 #MonkeyShou" at bounding box center [484, 559] width 105 height 30
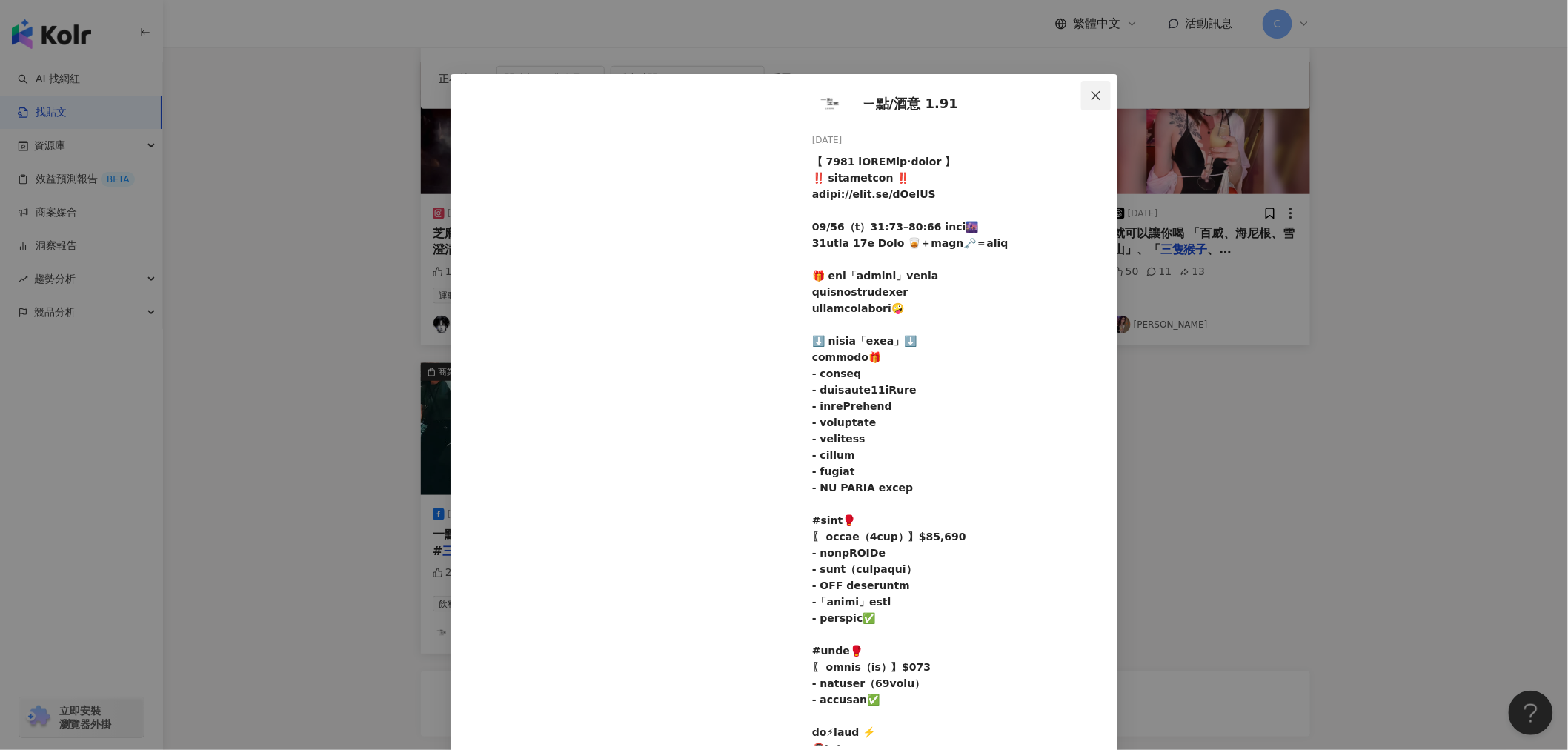
click at [1090, 93] on icon "close" at bounding box center [1096, 95] width 12 height 12
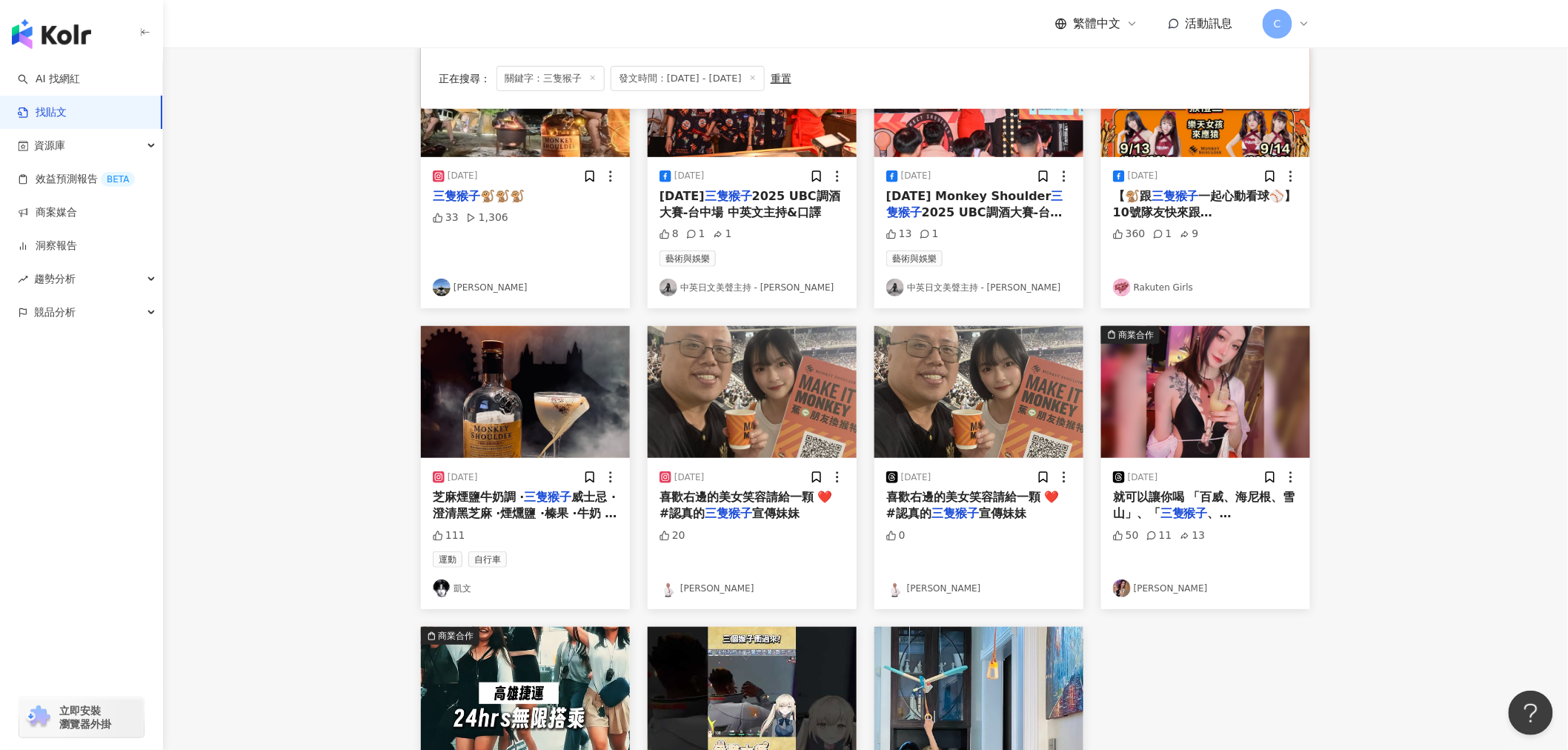
scroll to position [165, 0]
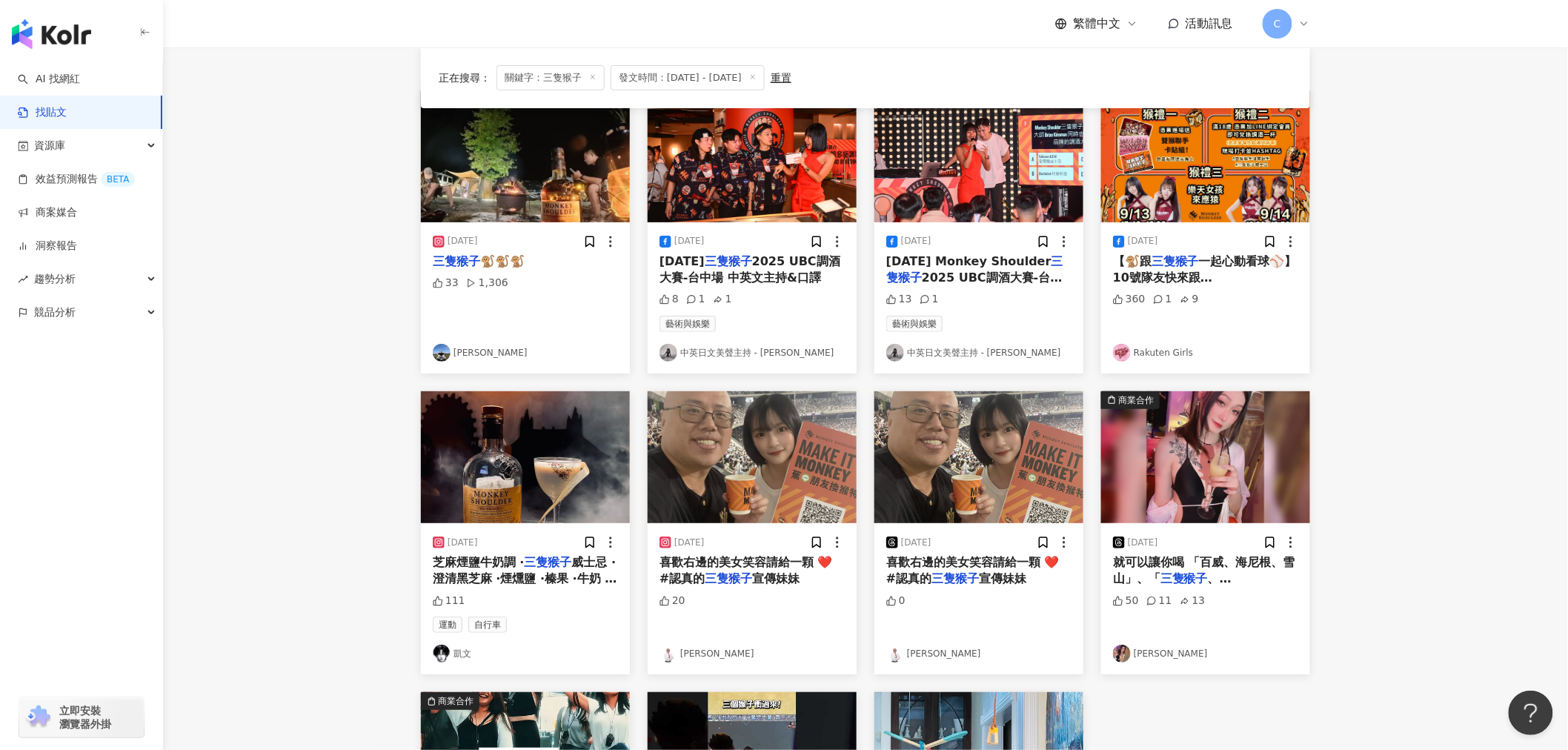
click at [1192, 273] on span "一起心動看球⚾️】 10號隊友快來跟 [PERSON_NAME] Shoulder 一起感受音樂饗宴吧.ᐟ.ᐟ (・ω・)ノ 猴禮1️⃣ 憑票進場即可兌換【雙…" at bounding box center [1205, 344] width 185 height 180
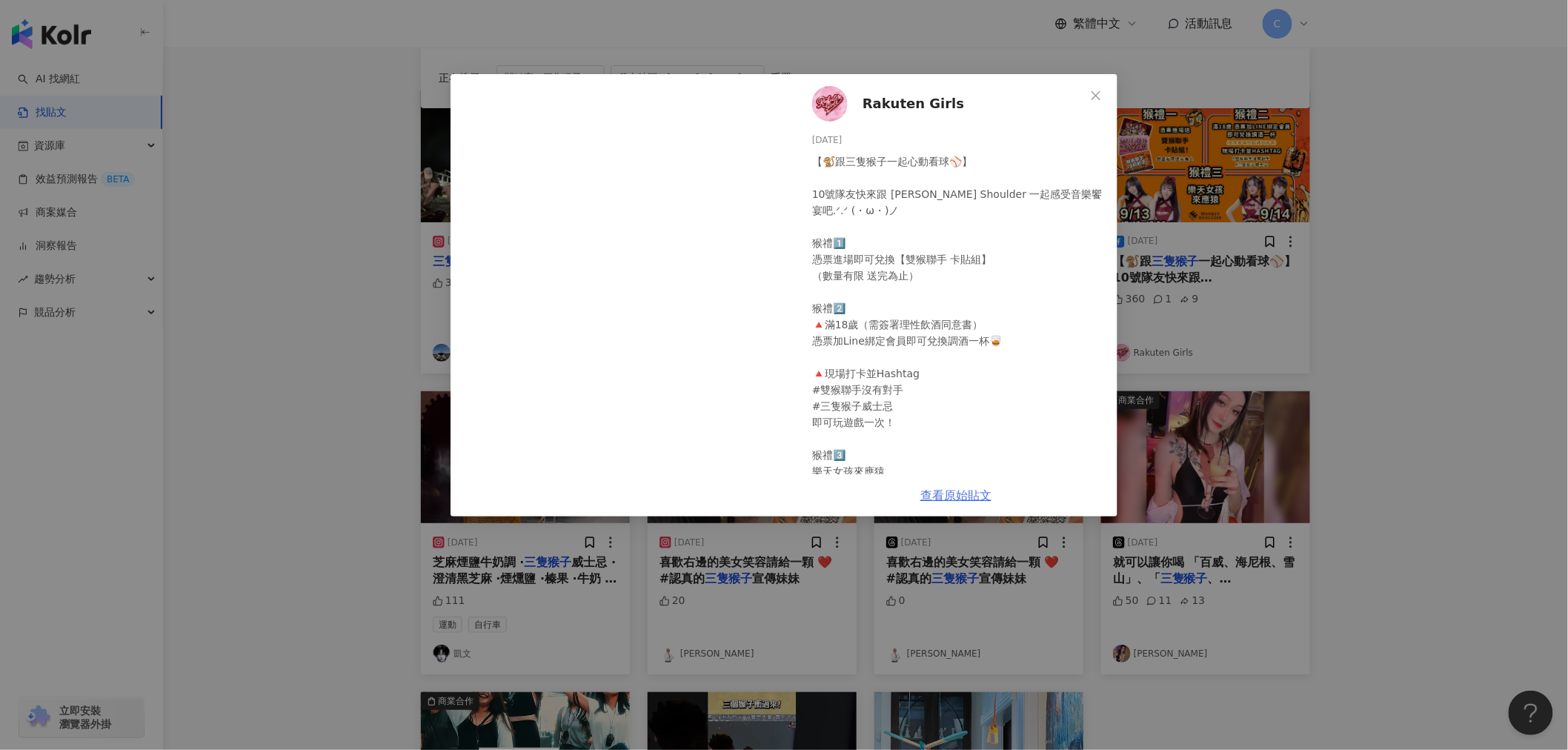
click at [959, 499] on link "查看原始貼文" at bounding box center [955, 495] width 71 height 14
click at [1094, 96] on icon "close" at bounding box center [1096, 95] width 12 height 12
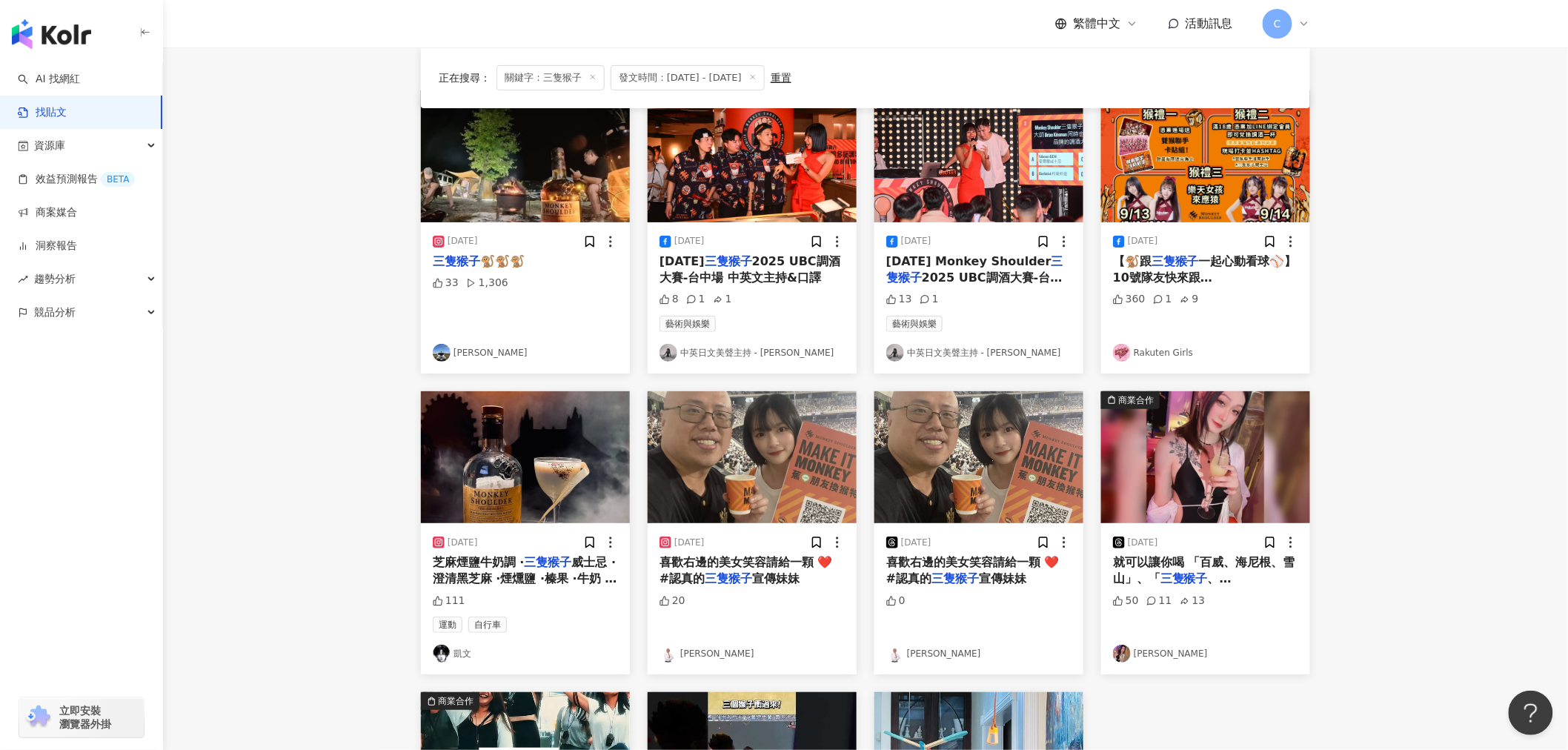
click at [773, 276] on span "2025 UBC調酒大賽-台中場 中英文主持&口譯" at bounding box center [749, 269] width 181 height 30
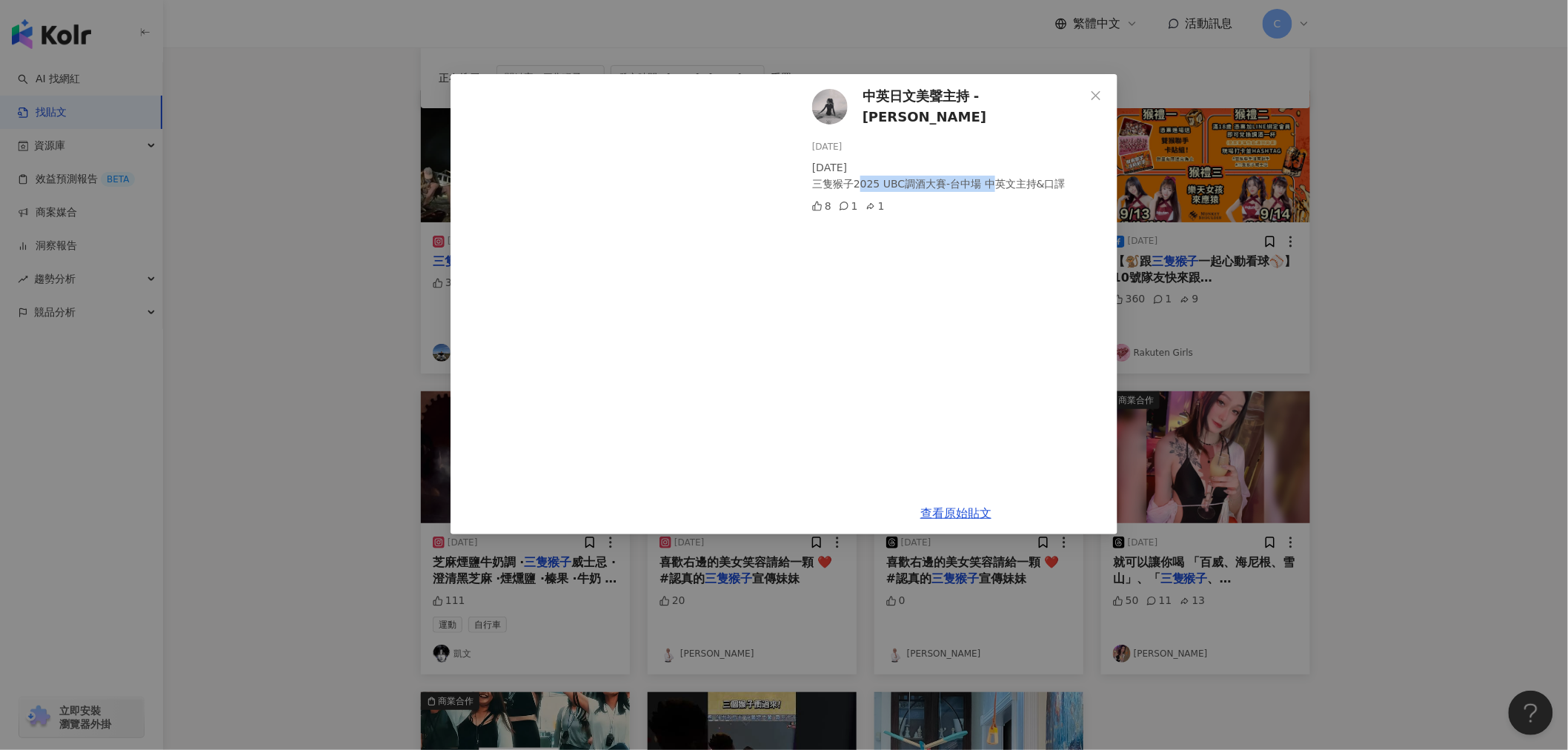
drag, startPoint x: 815, startPoint y: 178, endPoint x: 928, endPoint y: 180, distance: 113.0
click at [943, 179] on div "[DATE] 三隻猴子2025 UBC調酒大賽-台中場 中英文主持&口譯" at bounding box center [958, 175] width 294 height 33
click at [1096, 94] on icon "close" at bounding box center [1096, 95] width 12 height 12
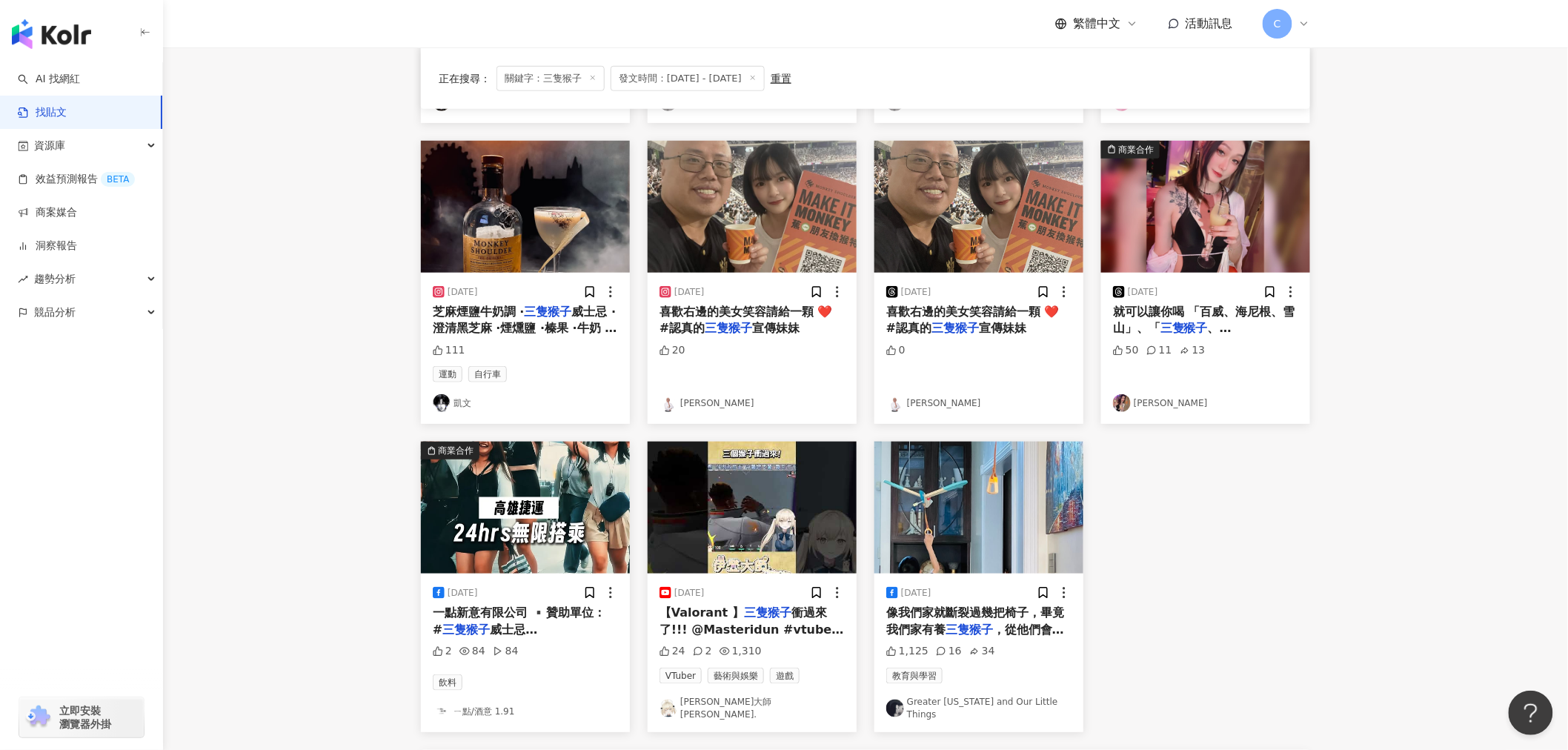
scroll to position [658, 0]
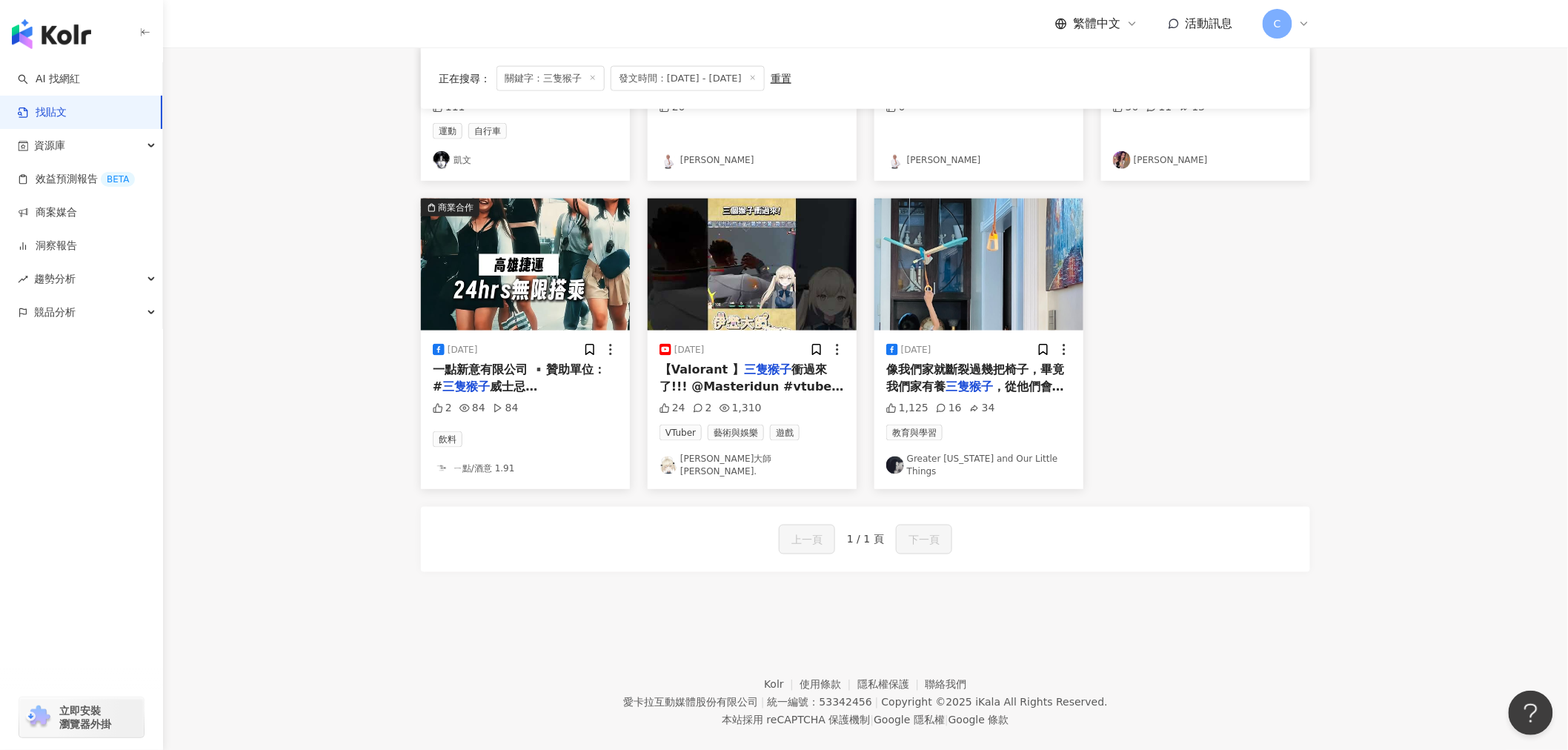
click at [537, 380] on span "威士忌 #MonkeyShou" at bounding box center [484, 395] width 105 height 30
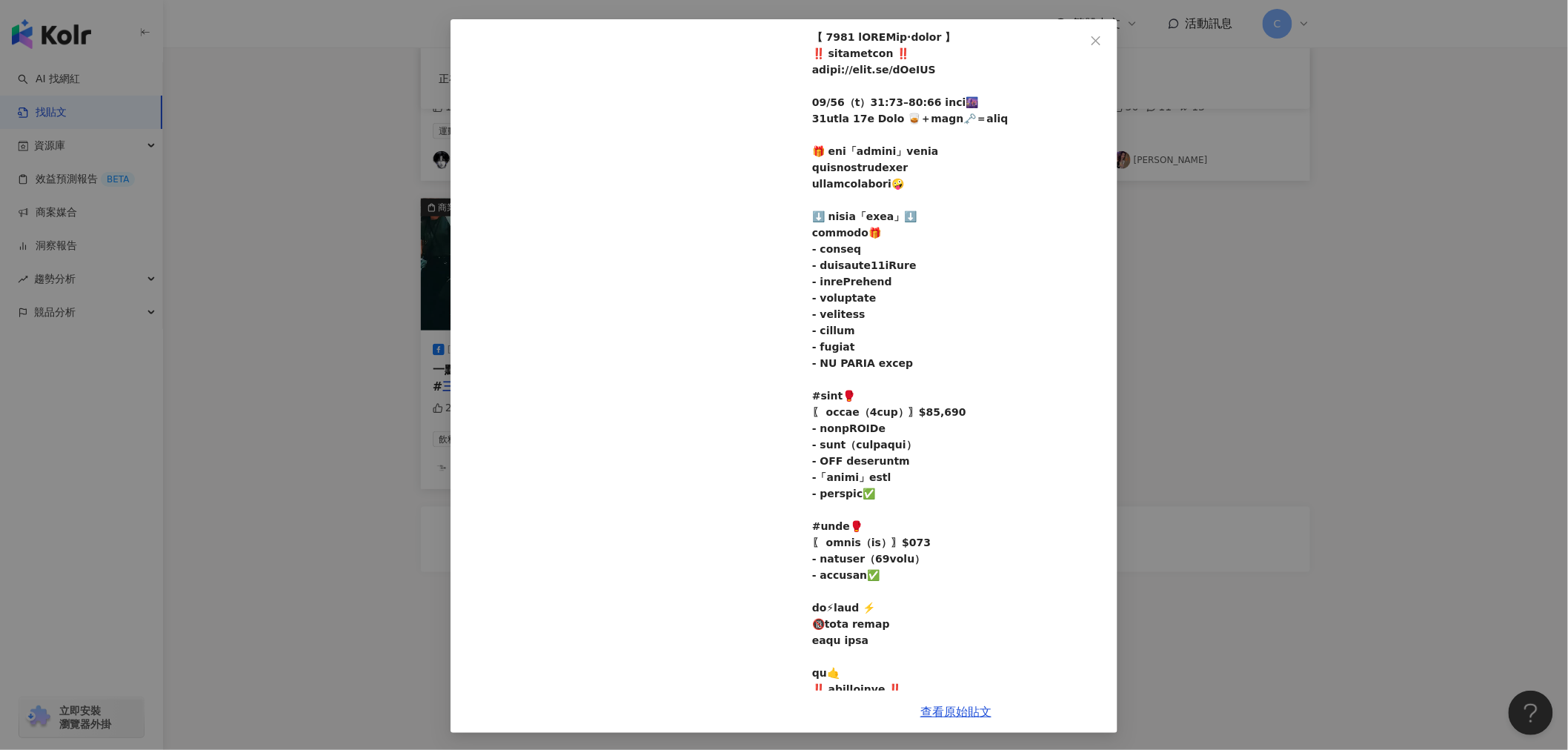
scroll to position [0, 0]
